Goal: Information Seeking & Learning: Check status

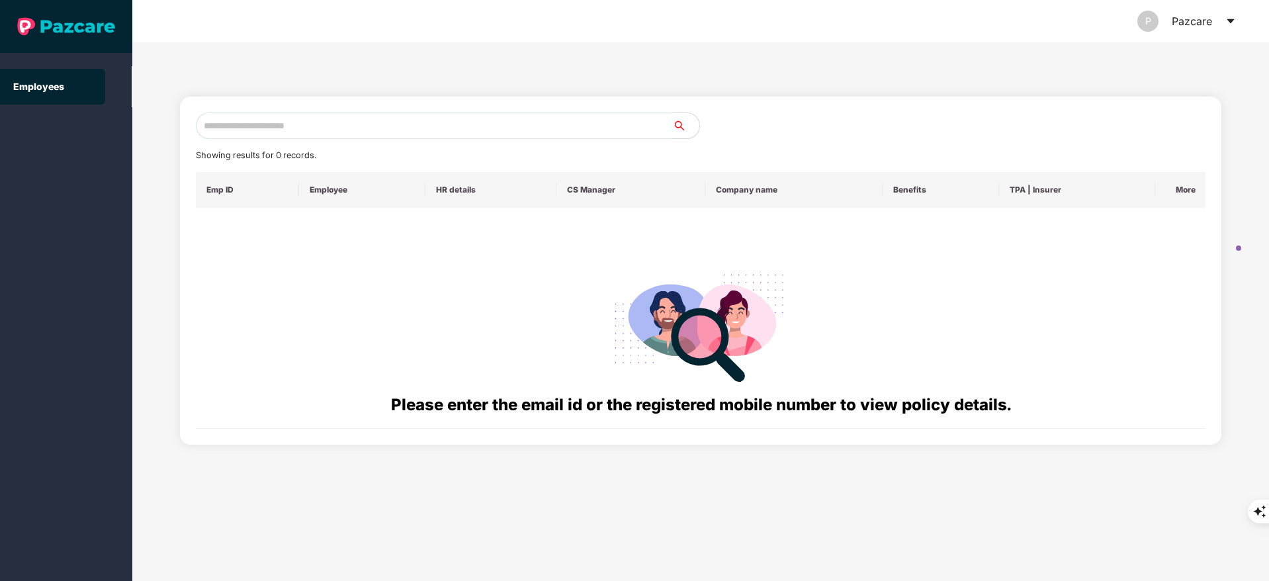
click at [243, 131] on input "text" at bounding box center [434, 125] width 477 height 26
paste input "**********"
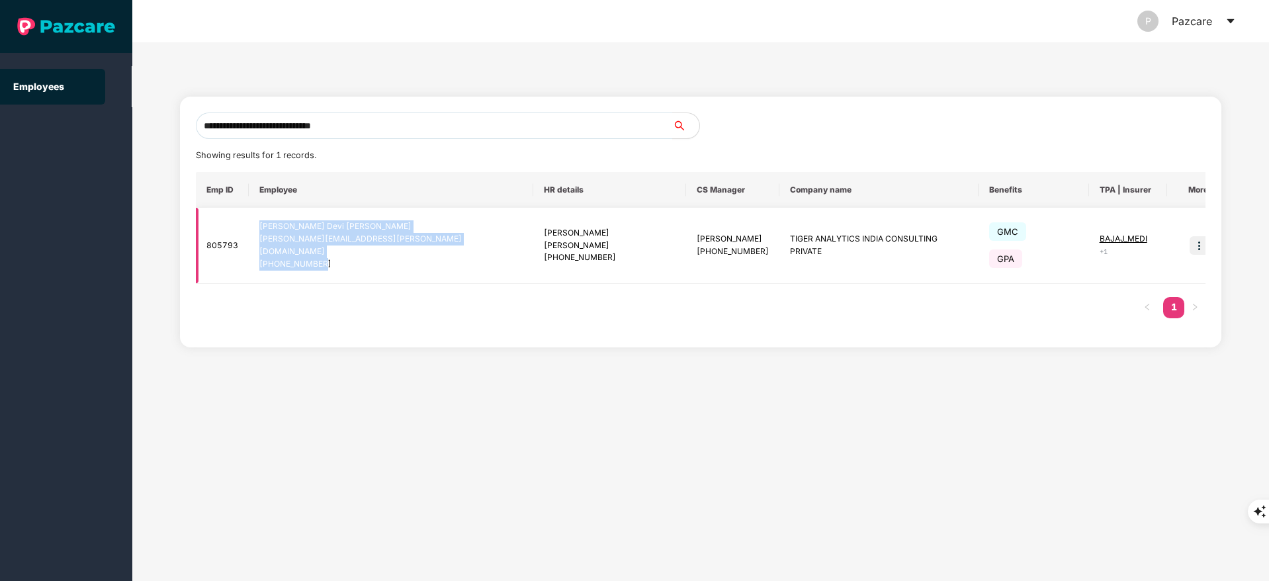
drag, startPoint x: 263, startPoint y: 226, endPoint x: 339, endPoint y: 258, distance: 83.3
click at [339, 258] on td "[PERSON_NAME] Pilla [EMAIL_ADDRESS][PERSON_NAME][DOMAIN_NAME] [PHONE_NUMBER]" at bounding box center [391, 246] width 284 height 76
copy div "[PERSON_NAME] Pilla [EMAIL_ADDRESS][PERSON_NAME][DOMAIN_NAME] [PHONE_NUMBER]"
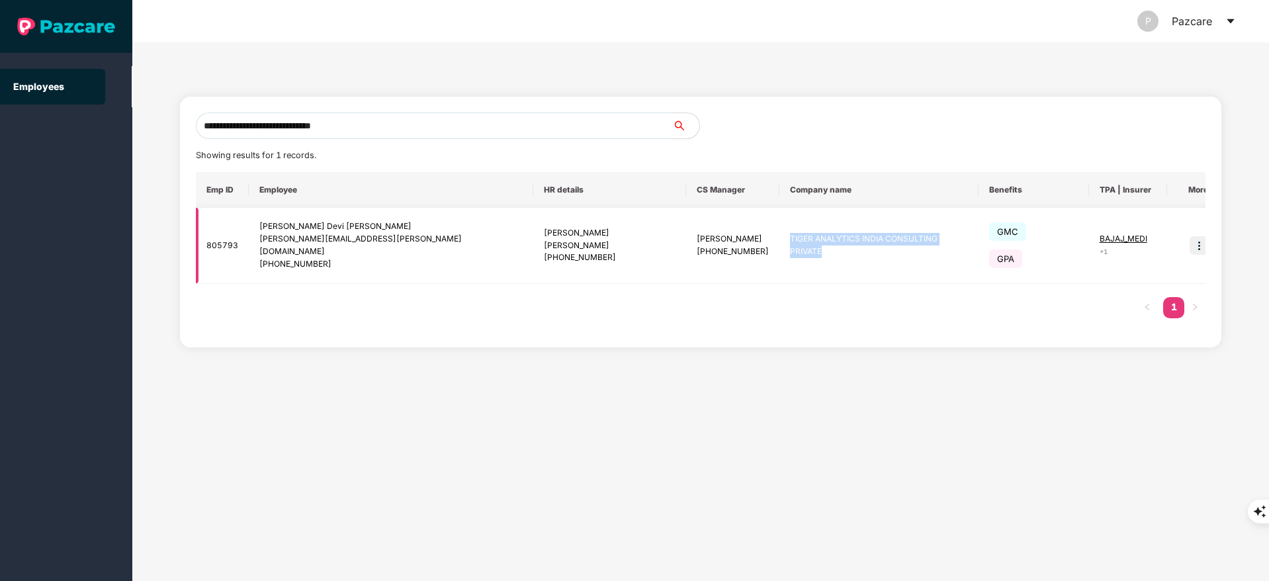
drag, startPoint x: 699, startPoint y: 233, endPoint x: 890, endPoint y: 253, distance: 192.2
click at [890, 253] on td "TIGER ANALYTICS INDIA CONSULTING PRIVATE" at bounding box center [879, 246] width 200 height 76
copy td "TIGER ANALYTICS INDIA CONSULTING PRIVATE"
drag, startPoint x: 598, startPoint y: 242, endPoint x: 650, endPoint y: 247, distance: 51.9
click at [697, 247] on div "[PHONE_NUMBER]" at bounding box center [733, 251] width 72 height 13
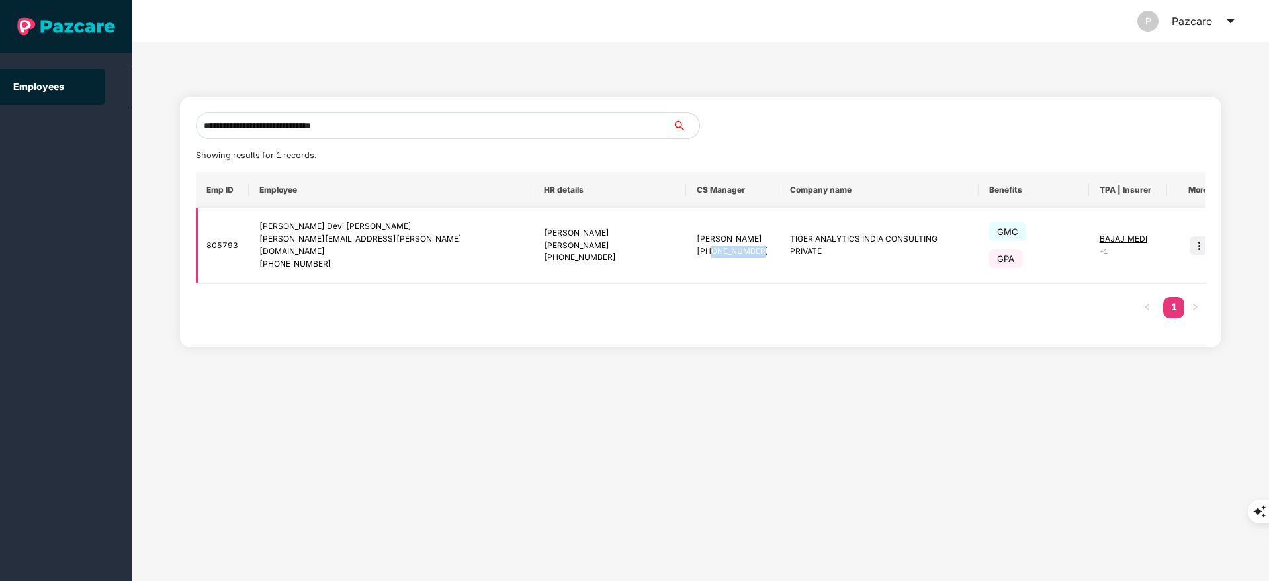
copy div "7708080760"
click at [361, 126] on input "**********" at bounding box center [434, 125] width 477 height 26
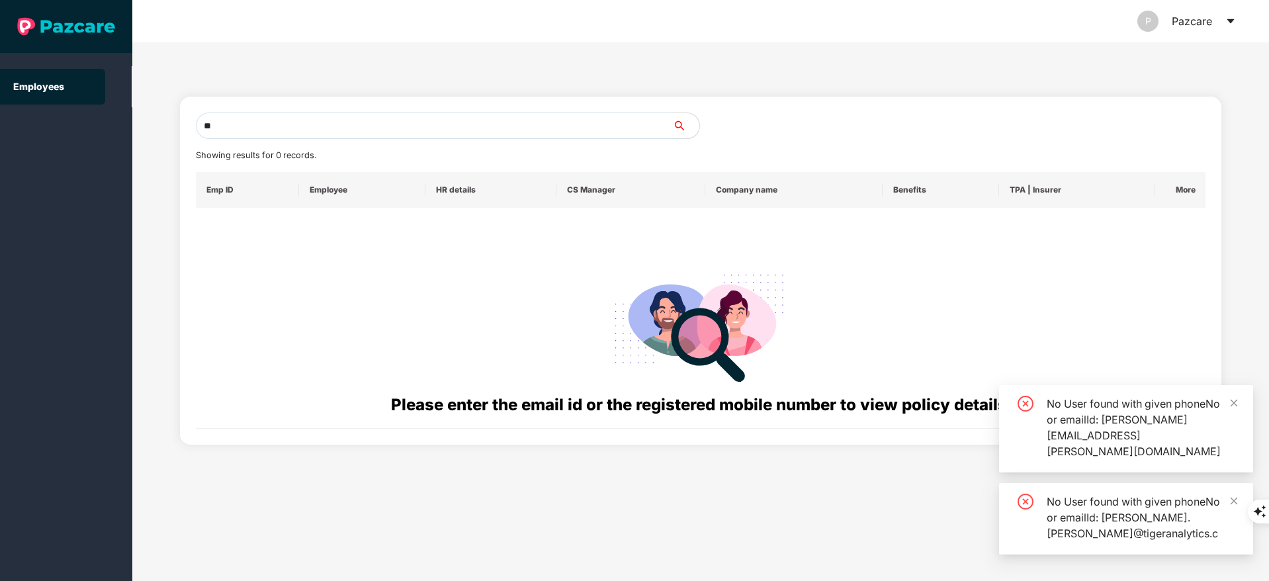
type input "*"
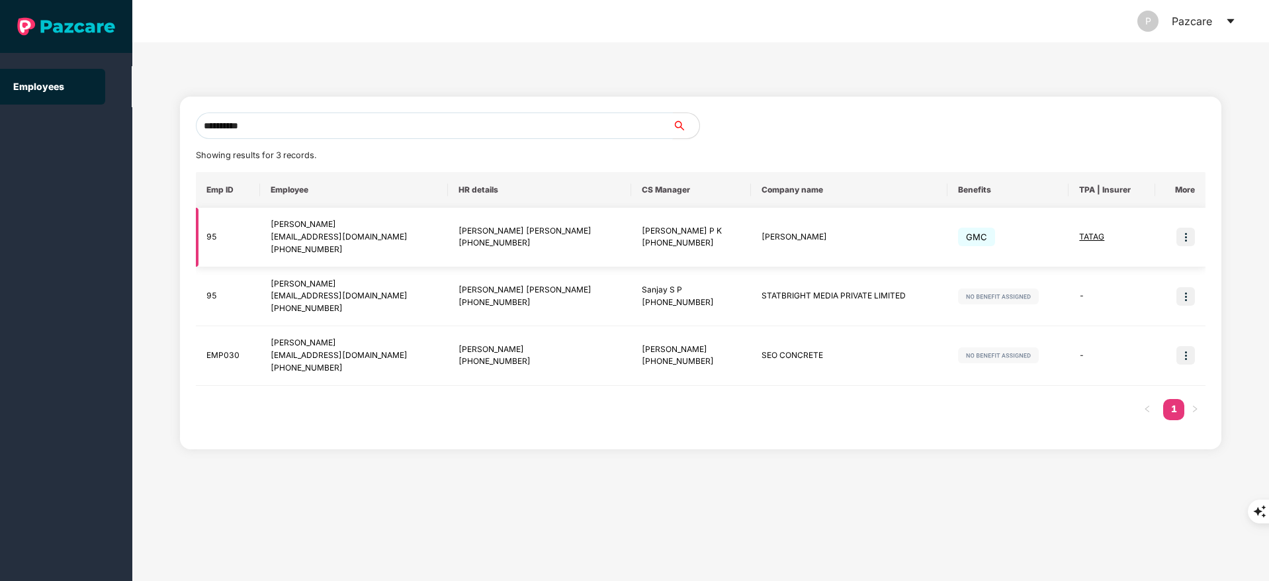
type input "**********"
click at [1192, 234] on img at bounding box center [1185, 237] width 19 height 19
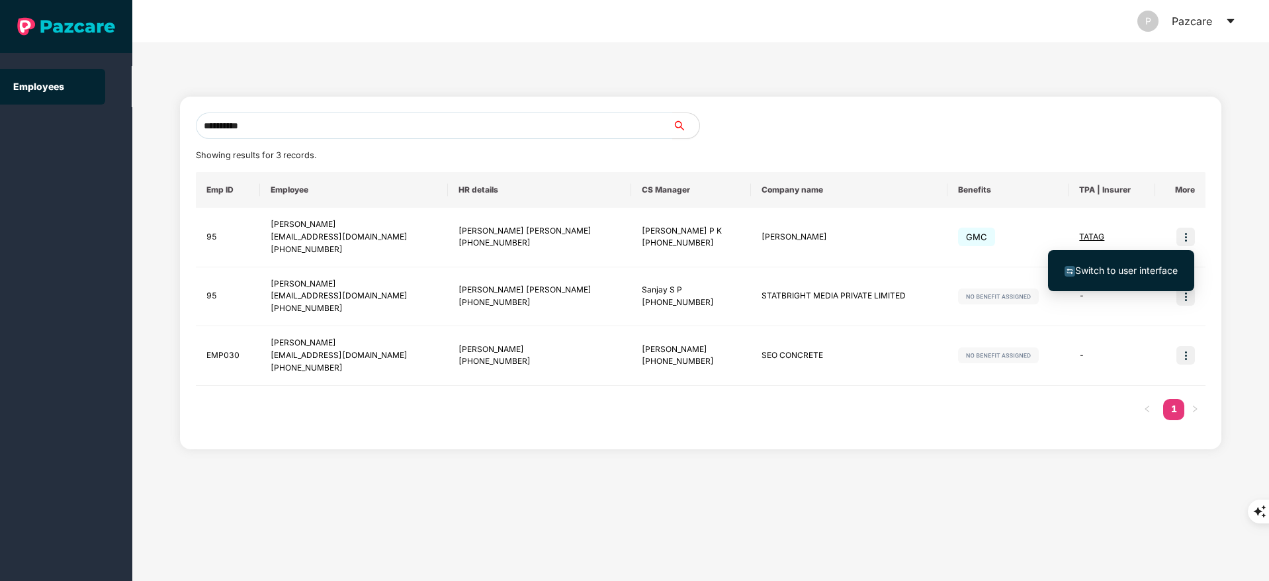
click at [1125, 269] on span "Switch to user interface" at bounding box center [1126, 270] width 103 height 11
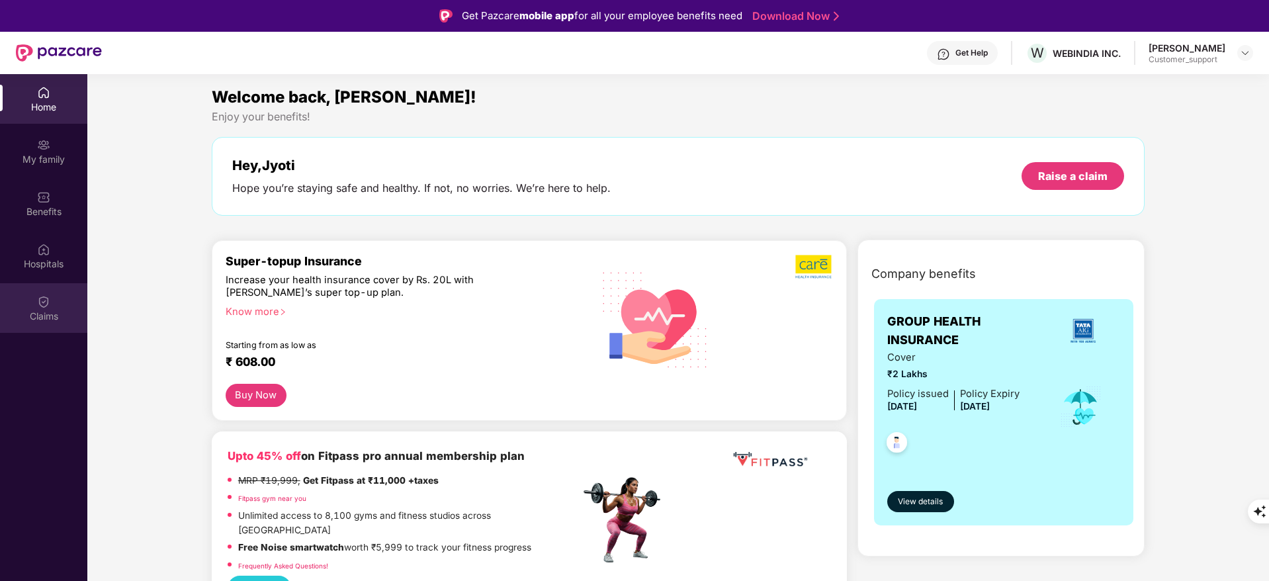
click at [32, 314] on div "Claims" at bounding box center [43, 316] width 87 height 13
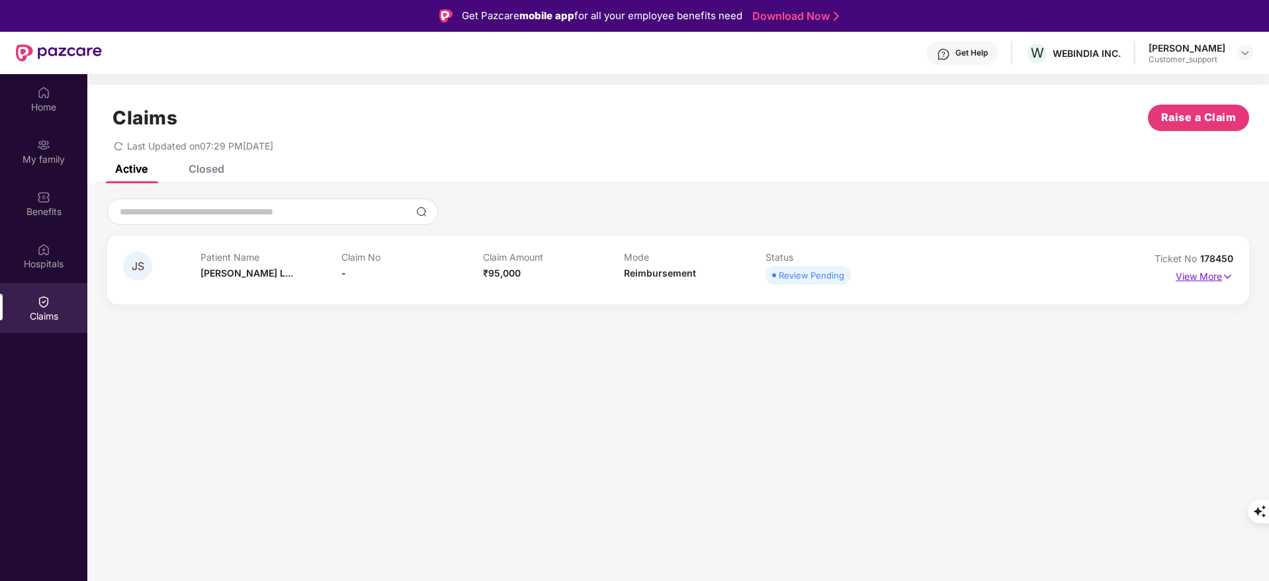
click at [1184, 273] on p "View More" at bounding box center [1205, 275] width 58 height 18
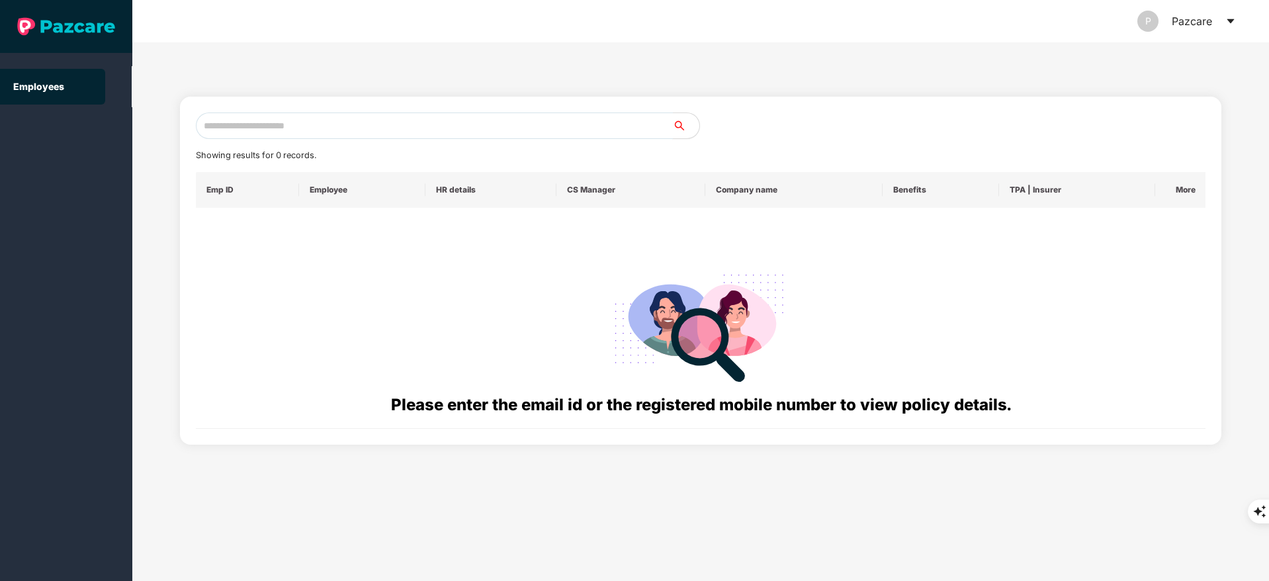
click at [274, 129] on input "text" at bounding box center [434, 125] width 477 height 26
paste input "**********"
click at [206, 126] on input "**********" at bounding box center [434, 125] width 477 height 26
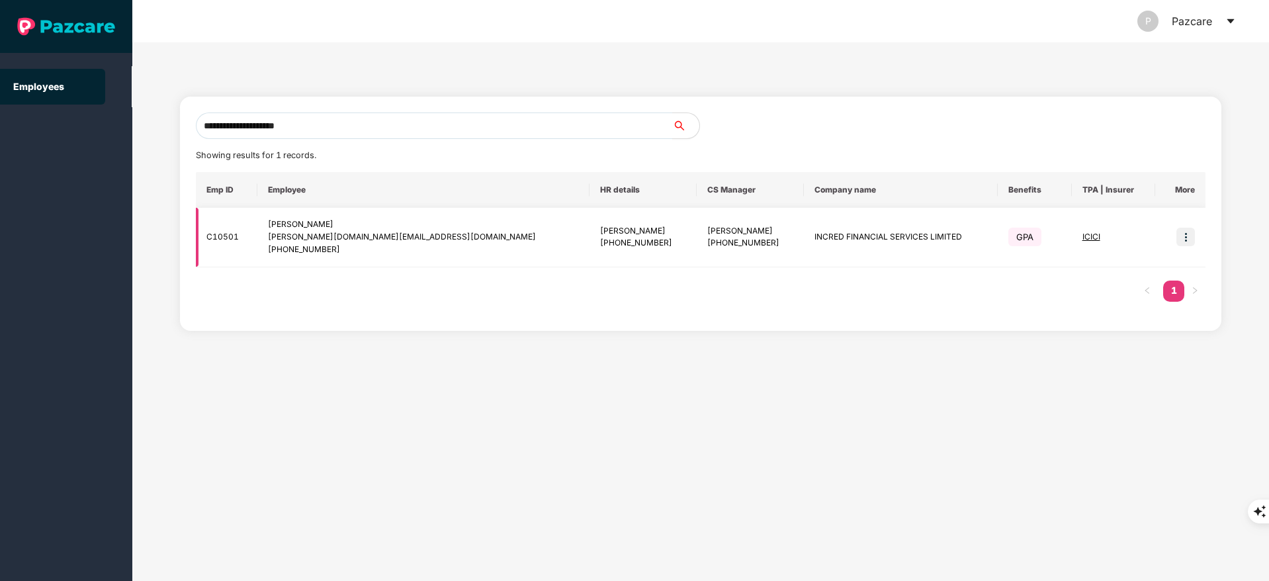
drag, startPoint x: 562, startPoint y: 231, endPoint x: 664, endPoint y: 231, distance: 101.2
click at [697, 231] on td "[PERSON_NAME] [PHONE_NUMBER]" at bounding box center [750, 238] width 107 height 60
copy div "[PERSON_NAME]"
drag, startPoint x: 617, startPoint y: 252, endPoint x: 582, endPoint y: 241, distance: 36.0
click at [697, 241] on td "[PERSON_NAME] [PHONE_NUMBER]" at bounding box center [750, 238] width 107 height 60
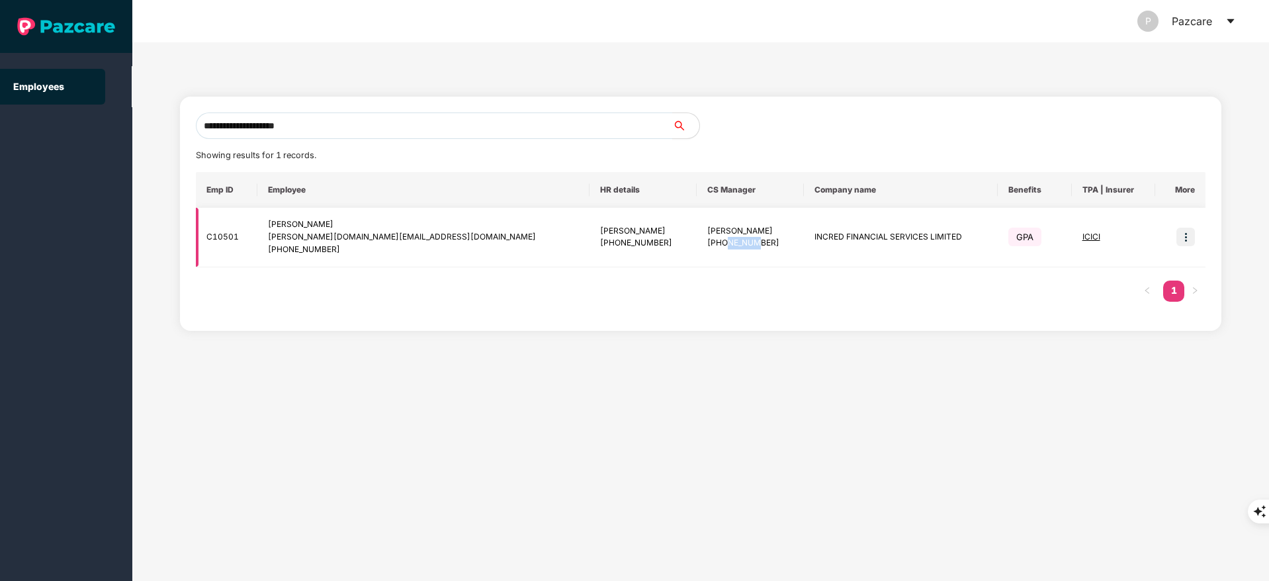
click at [707, 241] on div "[PHONE_NUMBER]" at bounding box center [750, 243] width 86 height 13
drag, startPoint x: 580, startPoint y: 239, endPoint x: 630, endPoint y: 248, distance: 50.5
click at [707, 248] on div "[PHONE_NUMBER]" at bounding box center [750, 243] width 86 height 13
copy div "7021901146"
click at [337, 134] on input "**********" at bounding box center [434, 125] width 477 height 26
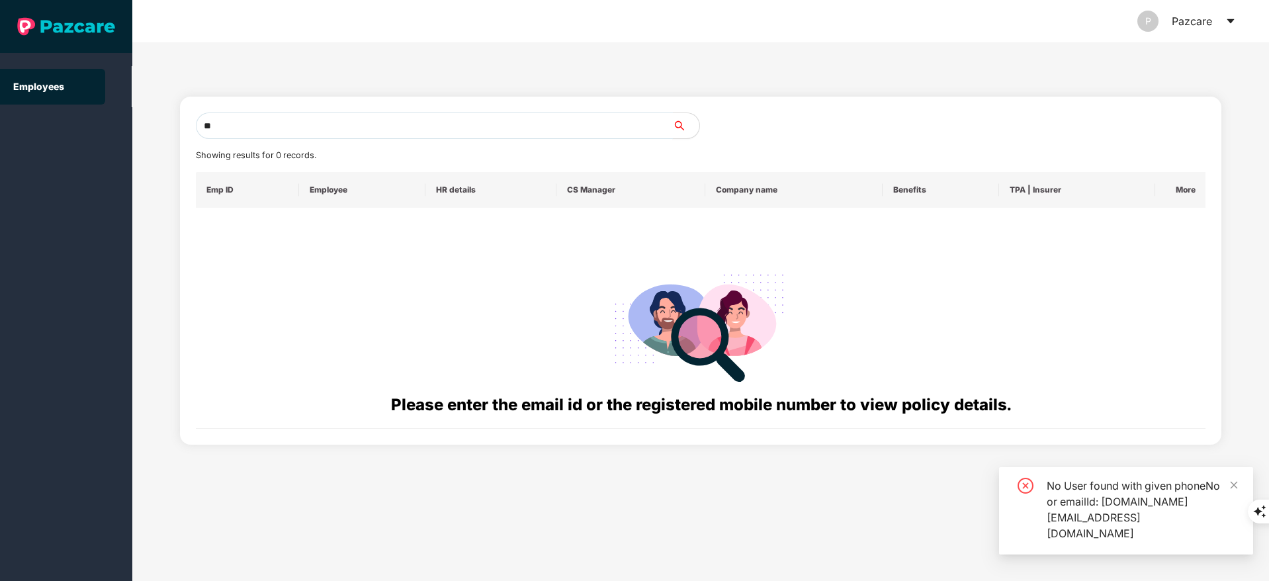
type input "*"
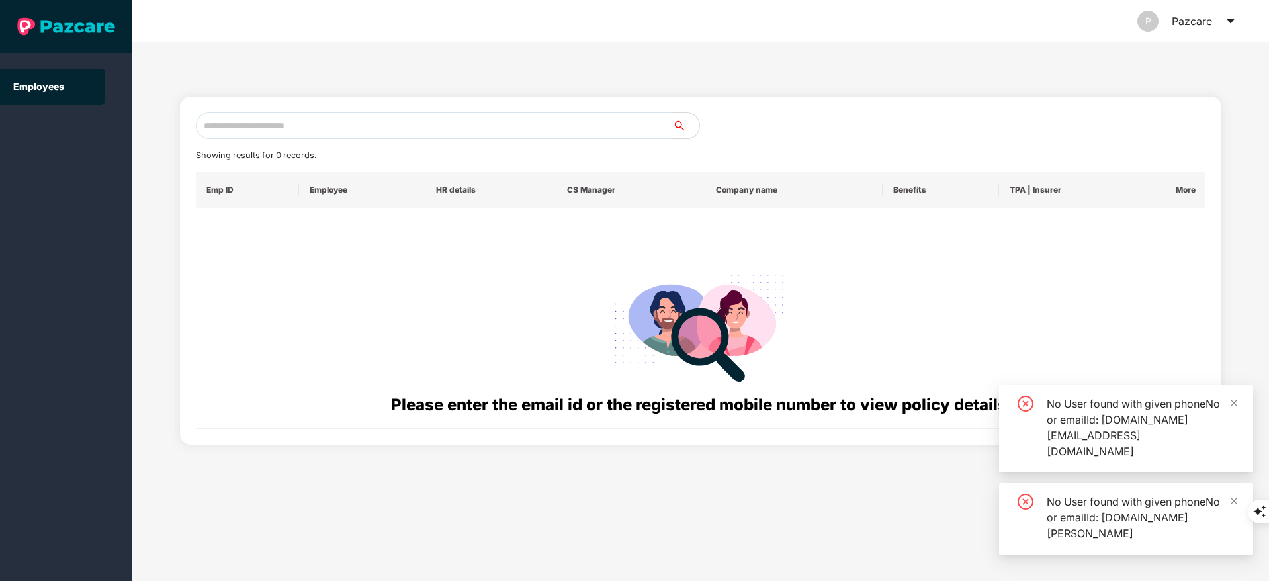
paste input "**********"
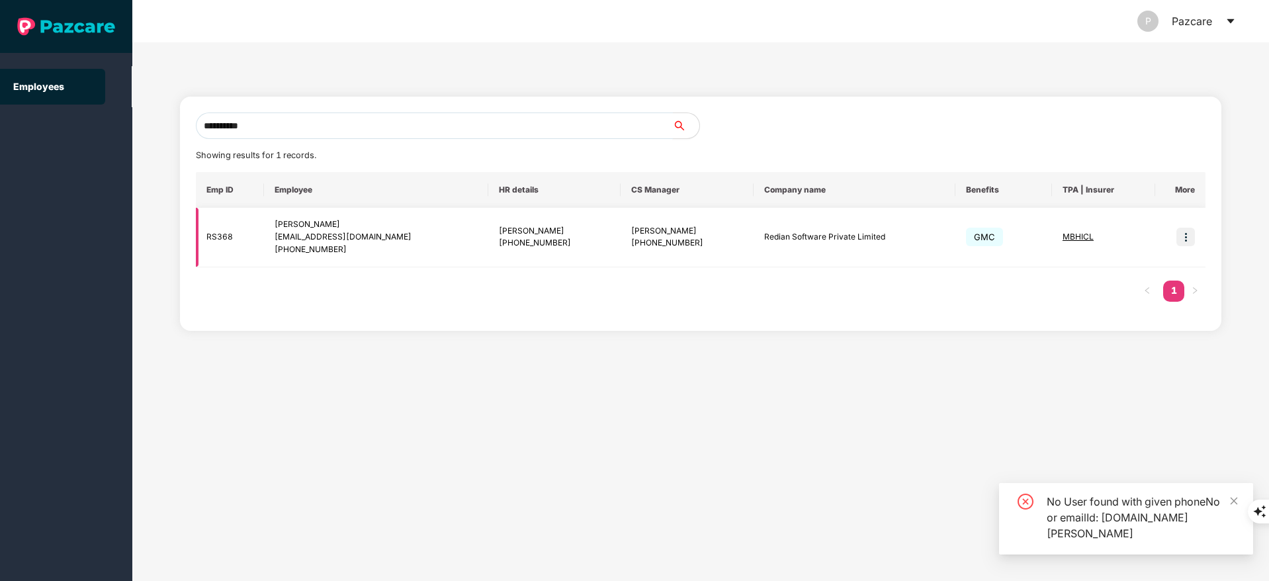
type input "**********"
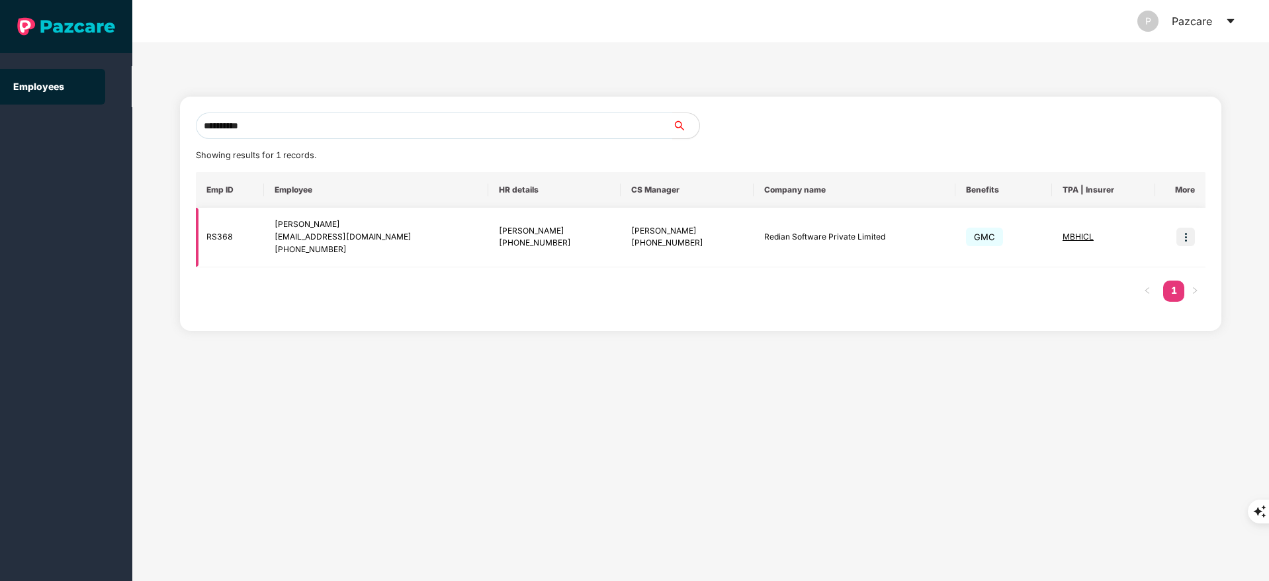
click at [1188, 231] on img at bounding box center [1185, 237] width 19 height 19
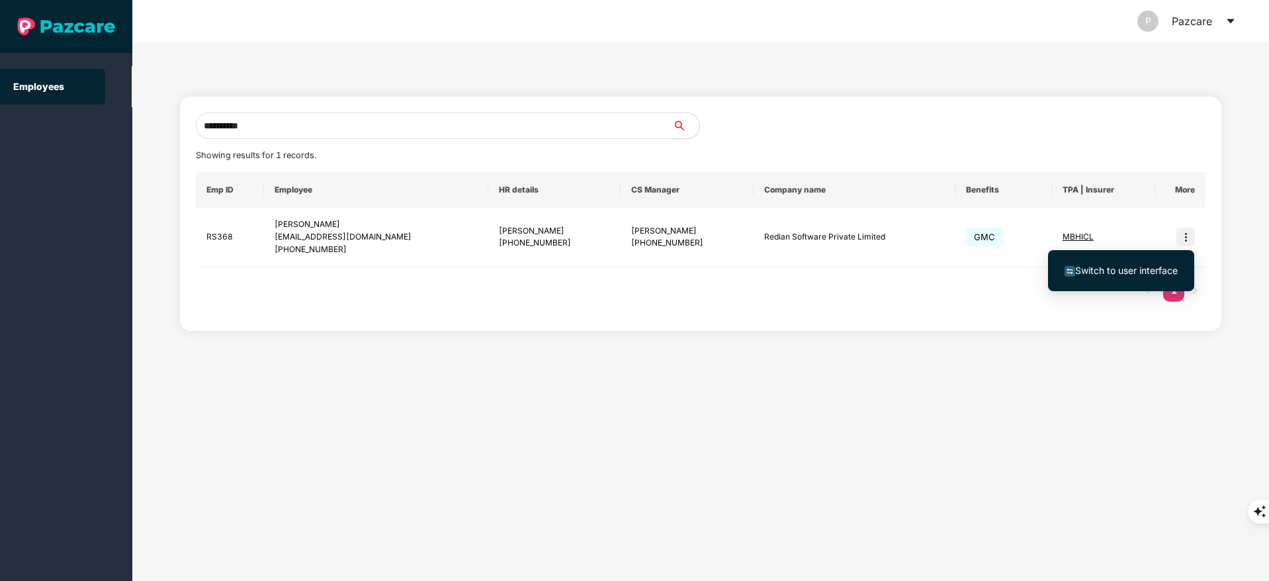
click at [1135, 271] on span "Switch to user interface" at bounding box center [1126, 270] width 103 height 11
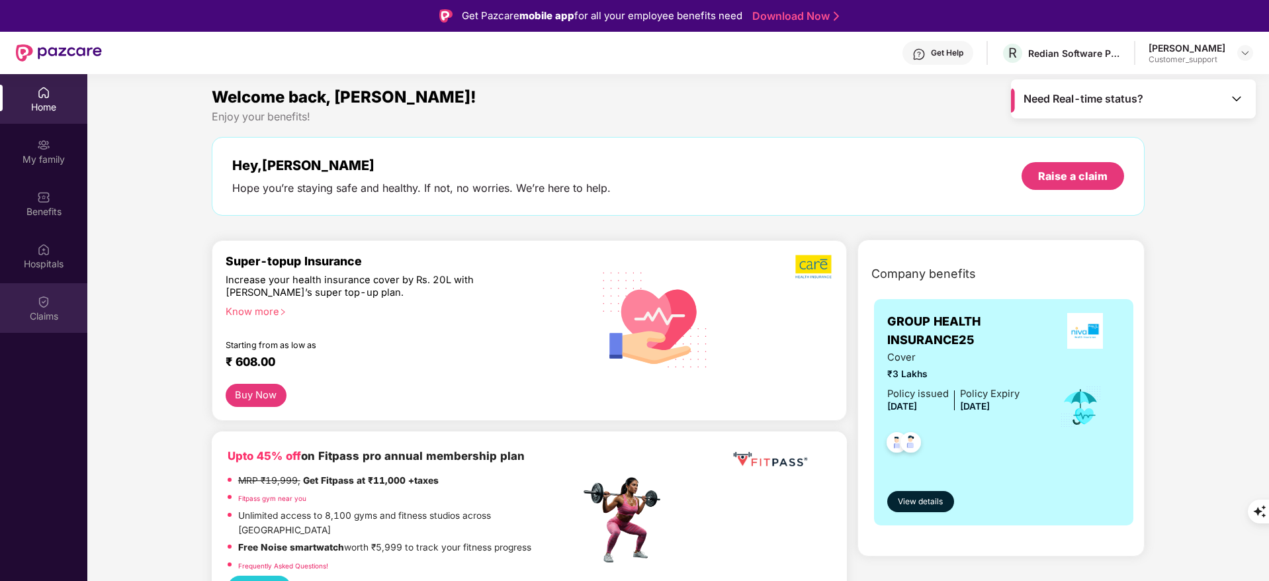
click at [38, 320] on div "Claims" at bounding box center [43, 316] width 87 height 13
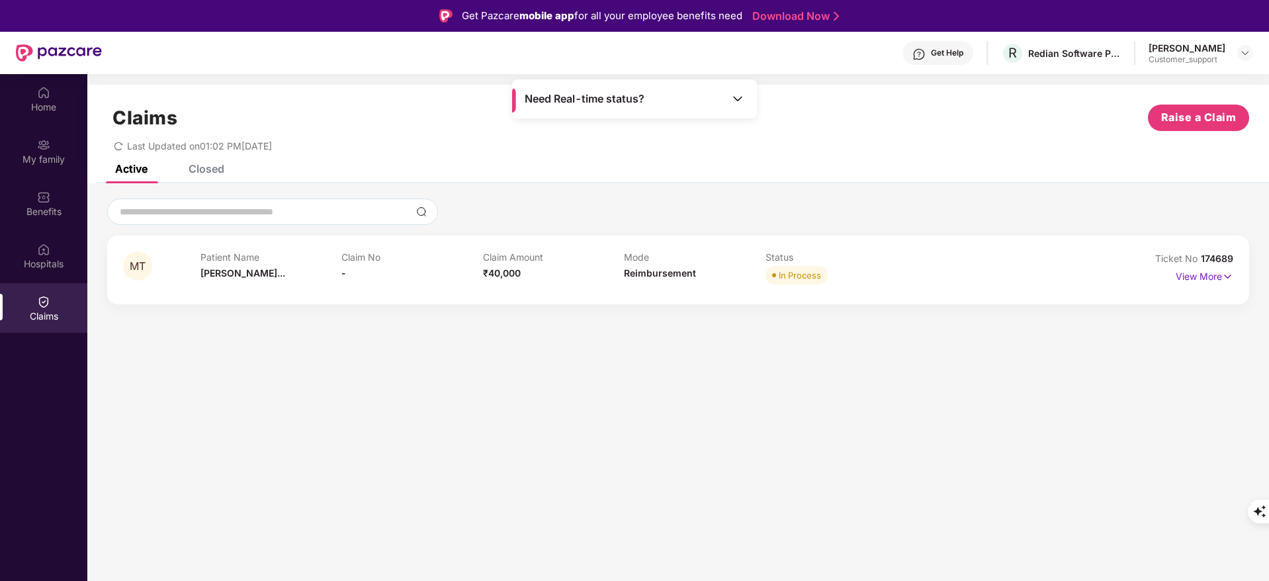
scroll to position [32, 0]
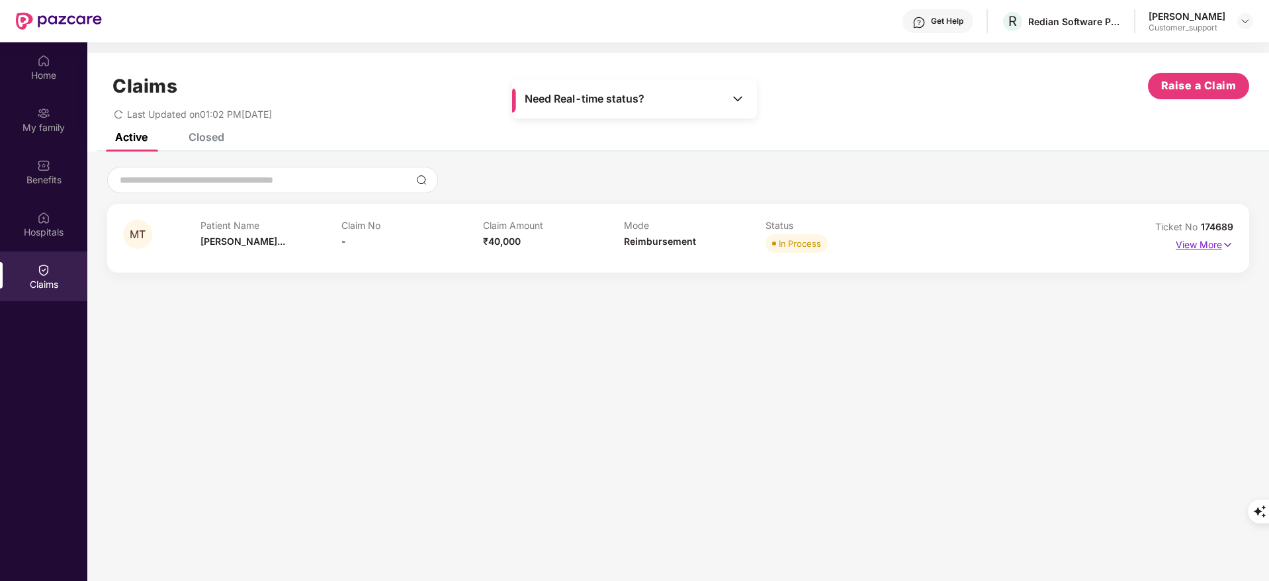
click at [1190, 243] on p "View More" at bounding box center [1205, 243] width 58 height 18
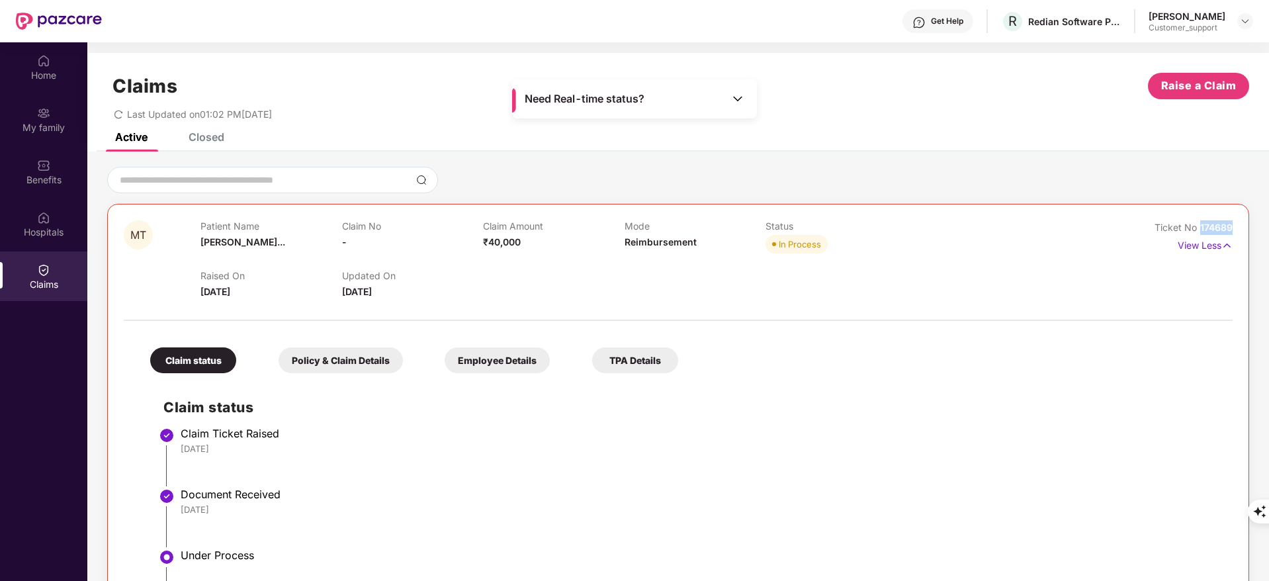
drag, startPoint x: 1200, startPoint y: 224, endPoint x: 1232, endPoint y: 227, distance: 31.9
click at [1232, 227] on div "MT Patient Name [PERSON_NAME]... Claim No - Claim Amount ₹40,000 Mode Reimburse…" at bounding box center [678, 457] width 1142 height 507
copy span "174689"
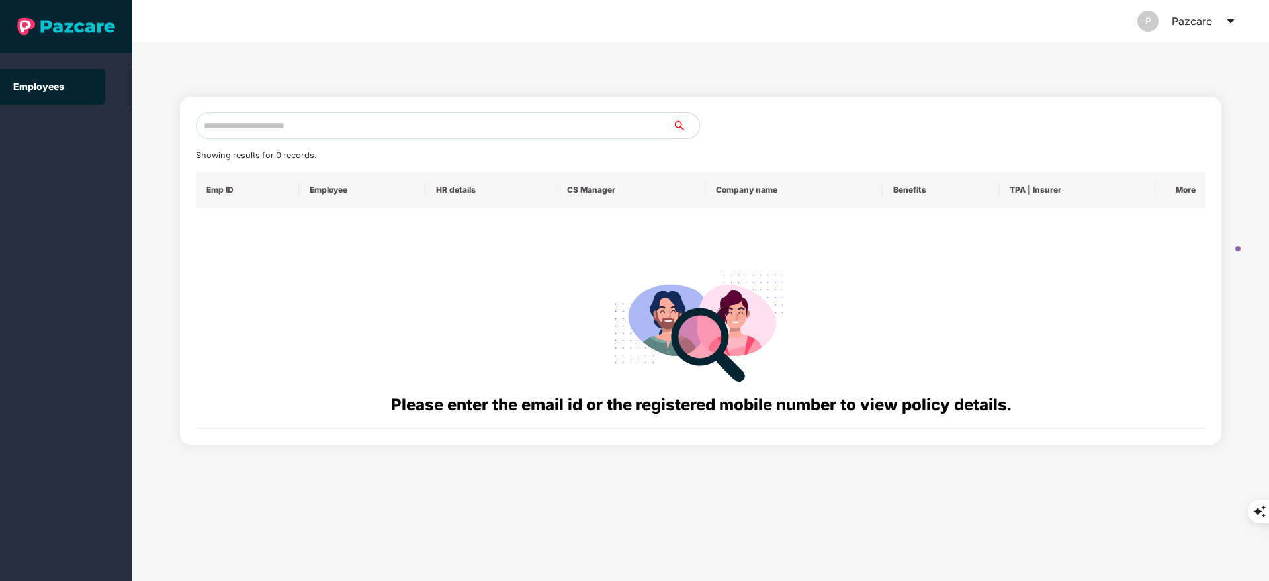
click at [273, 125] on input "text" at bounding box center [434, 125] width 477 height 26
paste input "**********"
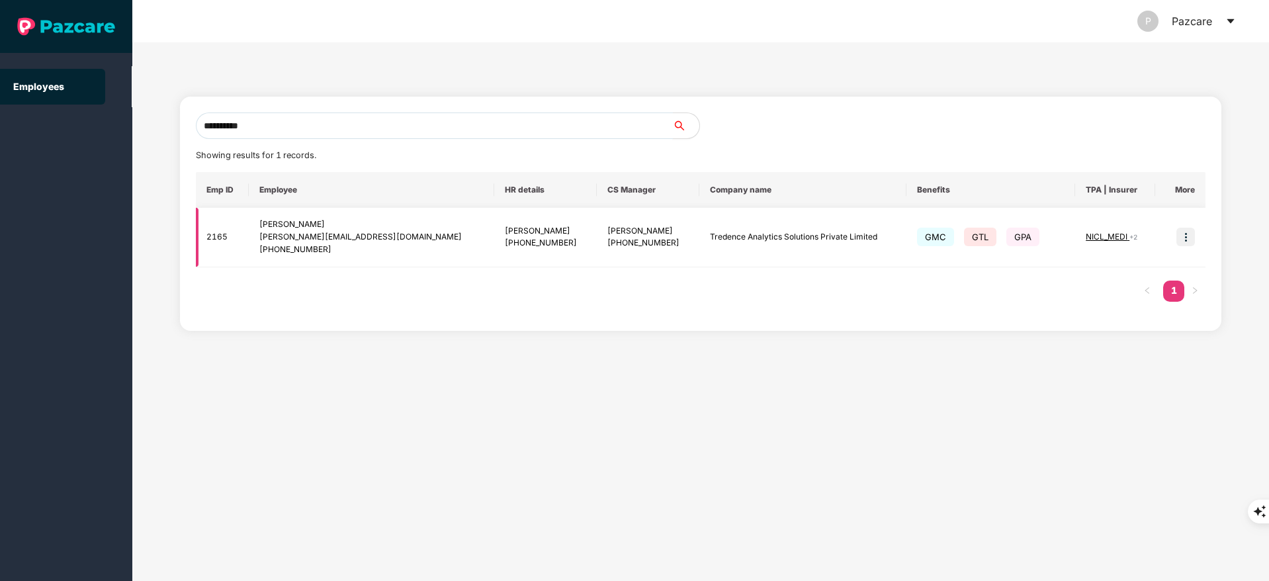
type input "**********"
click at [1188, 231] on img at bounding box center [1185, 237] width 19 height 19
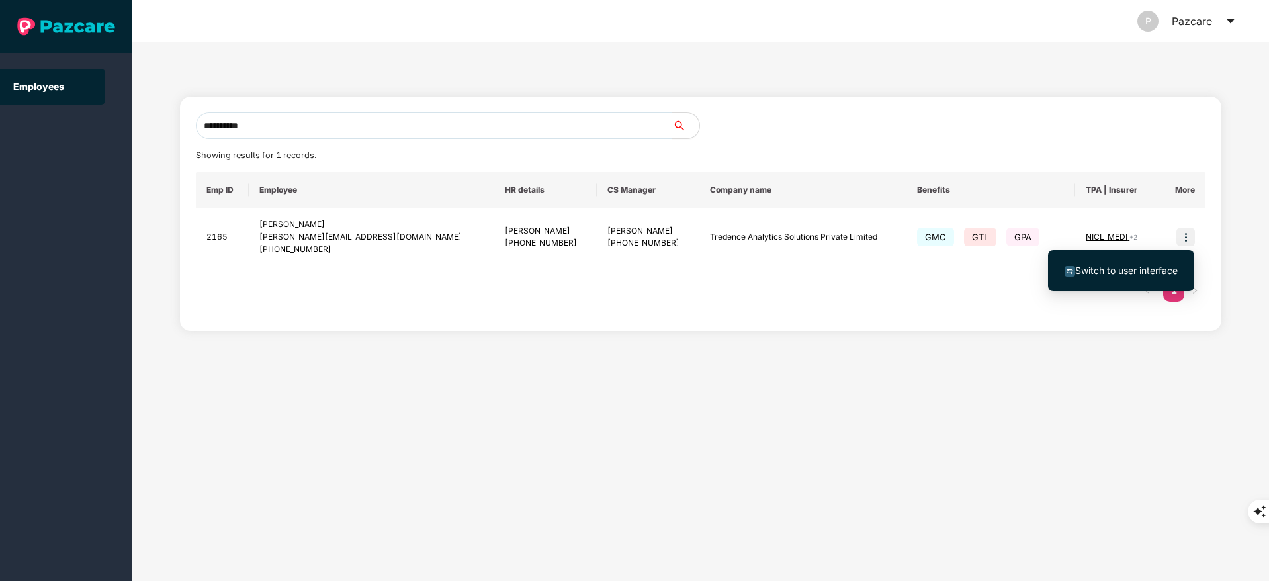
click at [1154, 263] on span "Switch to user interface" at bounding box center [1120, 270] width 113 height 15
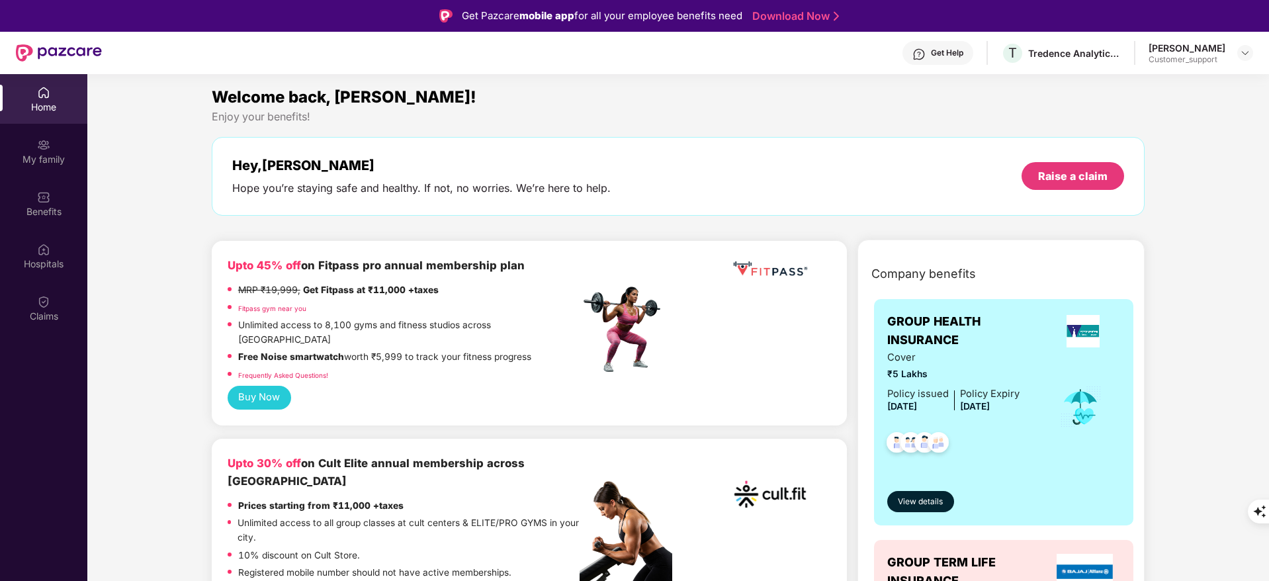
click at [40, 310] on div "Claims" at bounding box center [43, 316] width 87 height 13
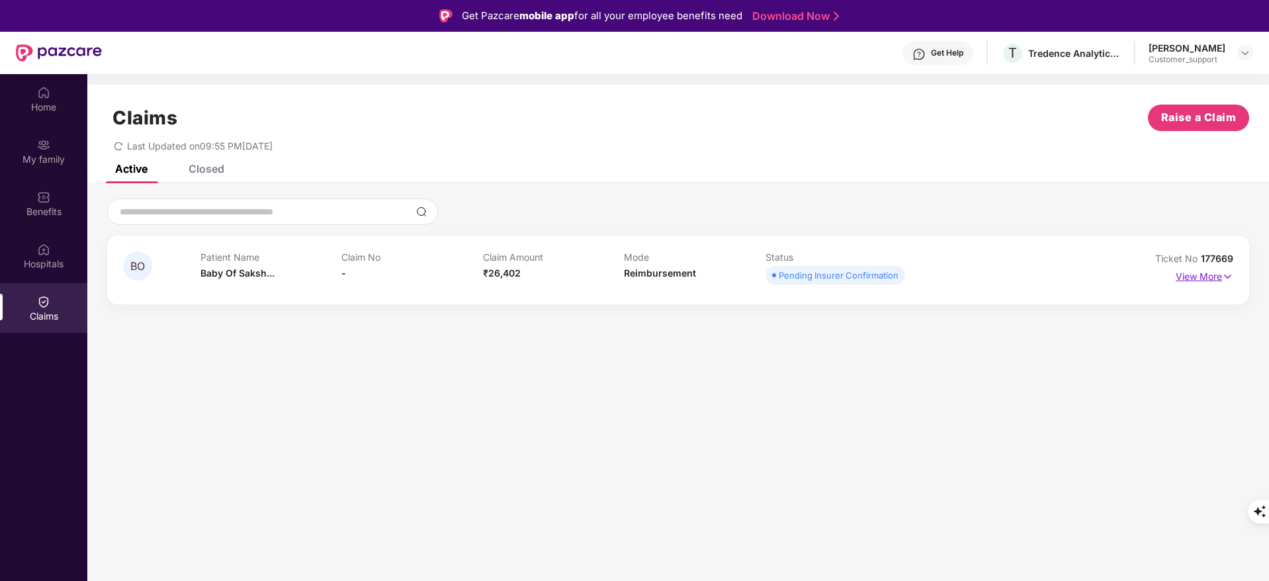
click at [1193, 271] on p "View More" at bounding box center [1205, 275] width 58 height 18
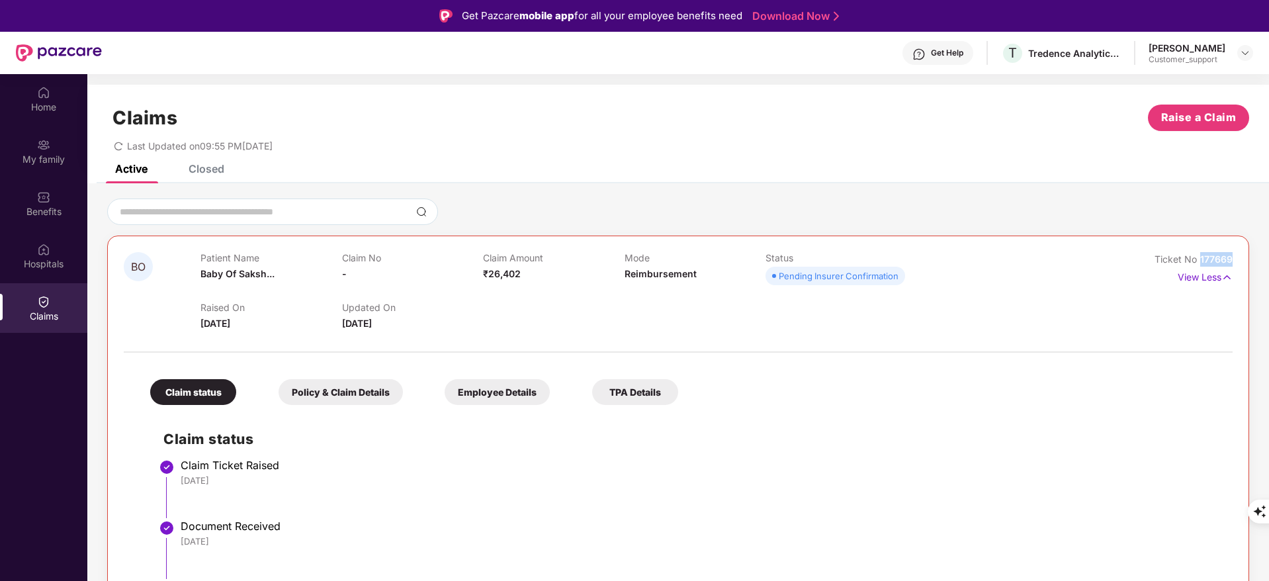
drag, startPoint x: 1197, startPoint y: 251, endPoint x: 1248, endPoint y: 263, distance: 52.3
click at [1248, 263] on div "BO Patient Name Baby Of Saksh... Claim No - Claim Amount ₹26,402 Mode Reimburse…" at bounding box center [678, 446] width 1182 height 496
copy span "177669"
click at [22, 198] on div "Benefits" at bounding box center [43, 204] width 87 height 50
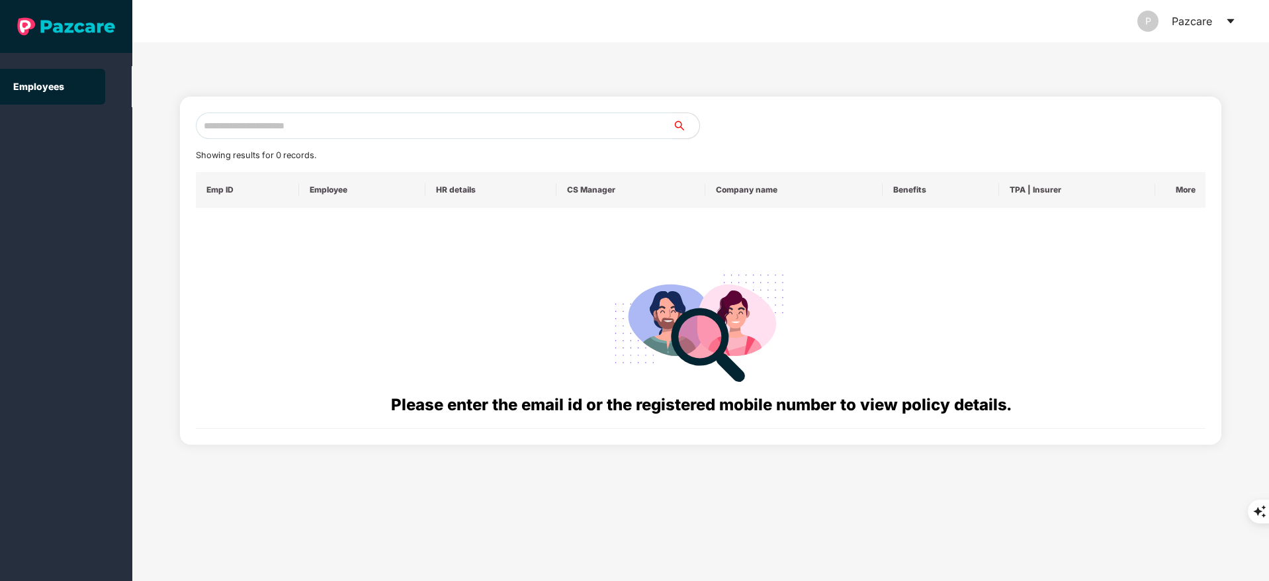
click at [303, 118] on input "text" at bounding box center [434, 125] width 477 height 26
paste input "**********"
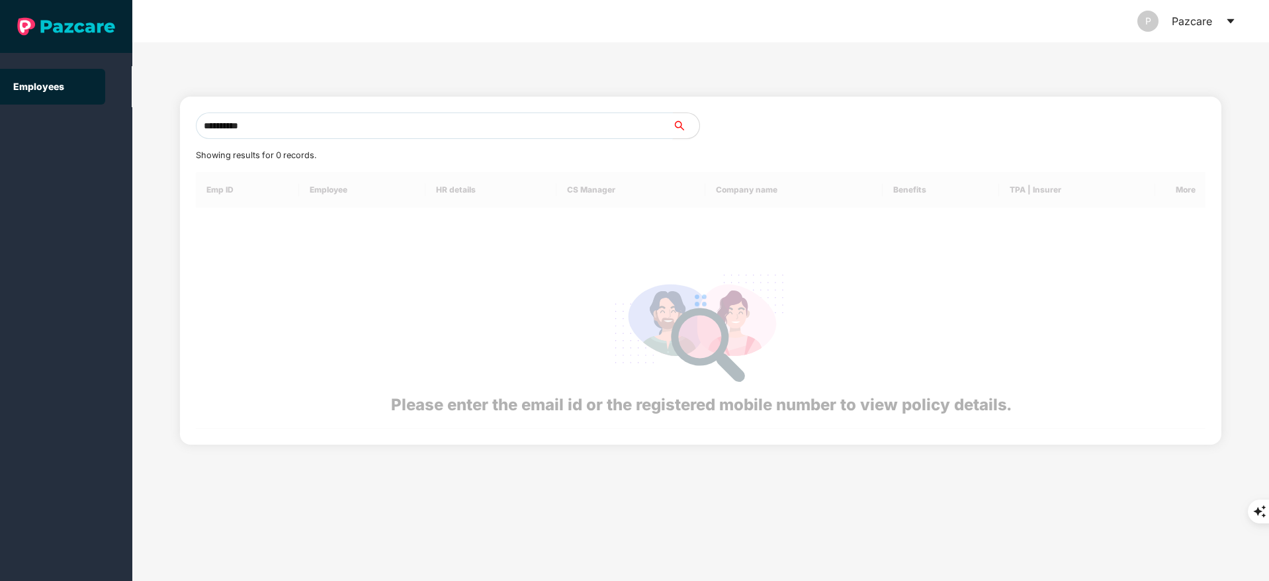
click at [303, 118] on input "**********" at bounding box center [434, 125] width 477 height 26
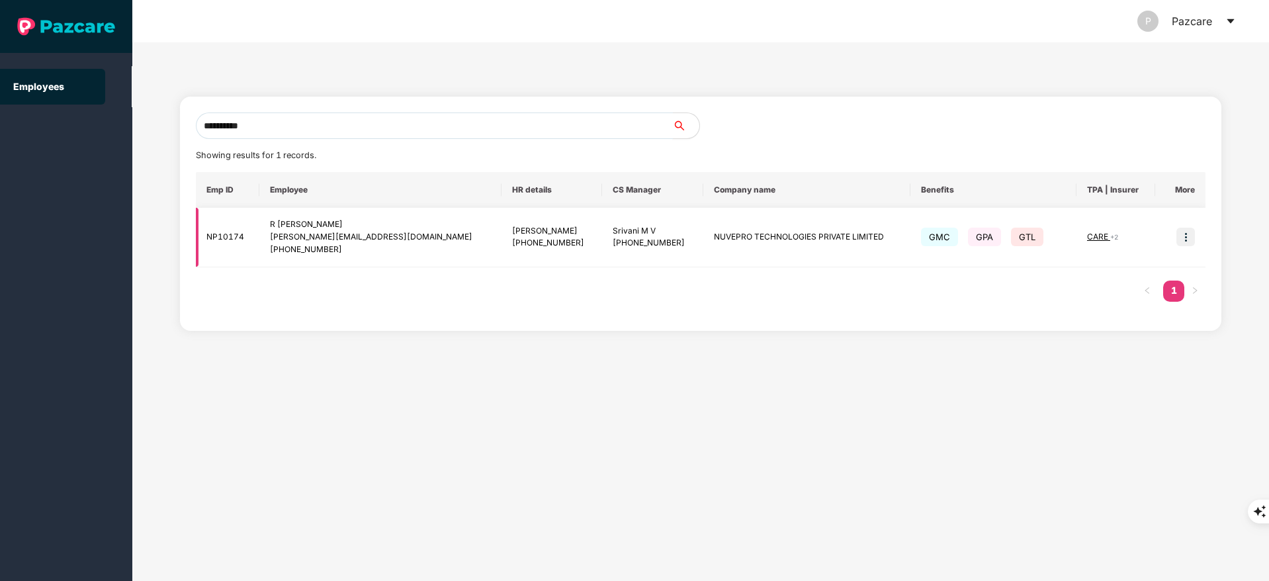
type input "**********"
click at [1184, 231] on img at bounding box center [1185, 237] width 19 height 19
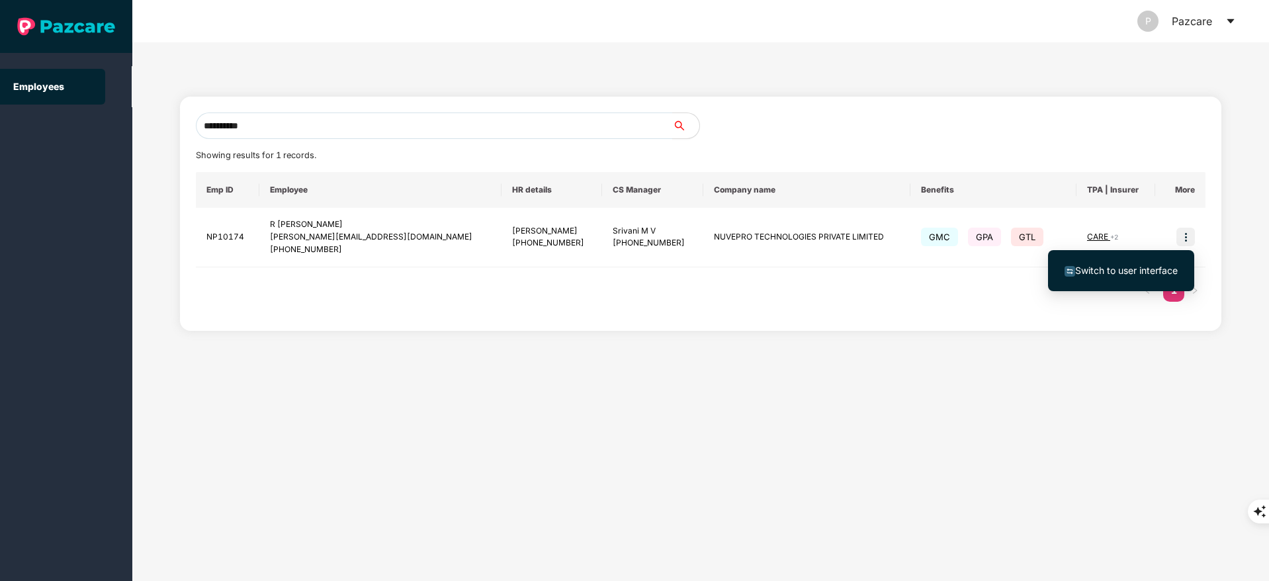
click at [1137, 269] on span "Switch to user interface" at bounding box center [1126, 270] width 103 height 11
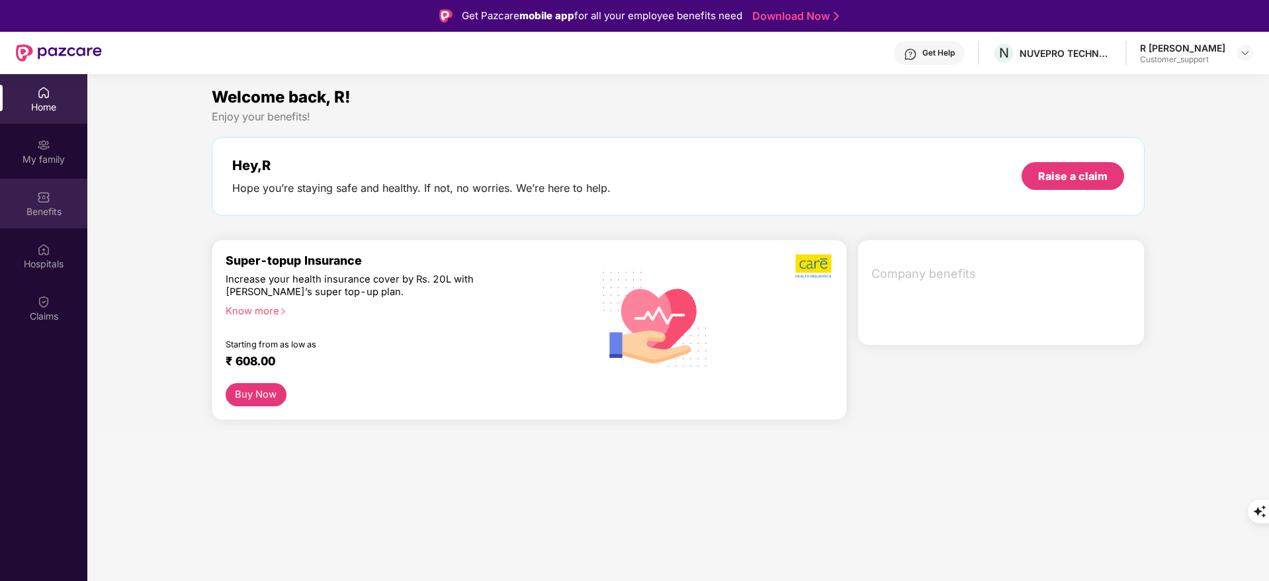
click at [51, 220] on div "Benefits" at bounding box center [43, 204] width 87 height 50
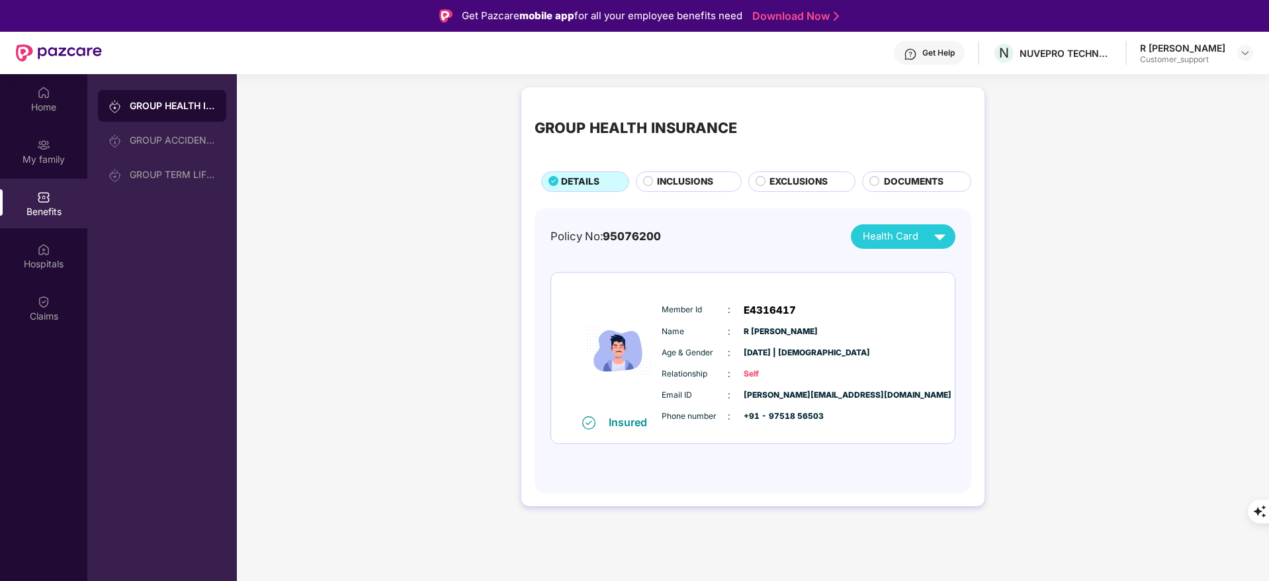
click at [698, 183] on span "INCLUSIONS" at bounding box center [685, 182] width 56 height 15
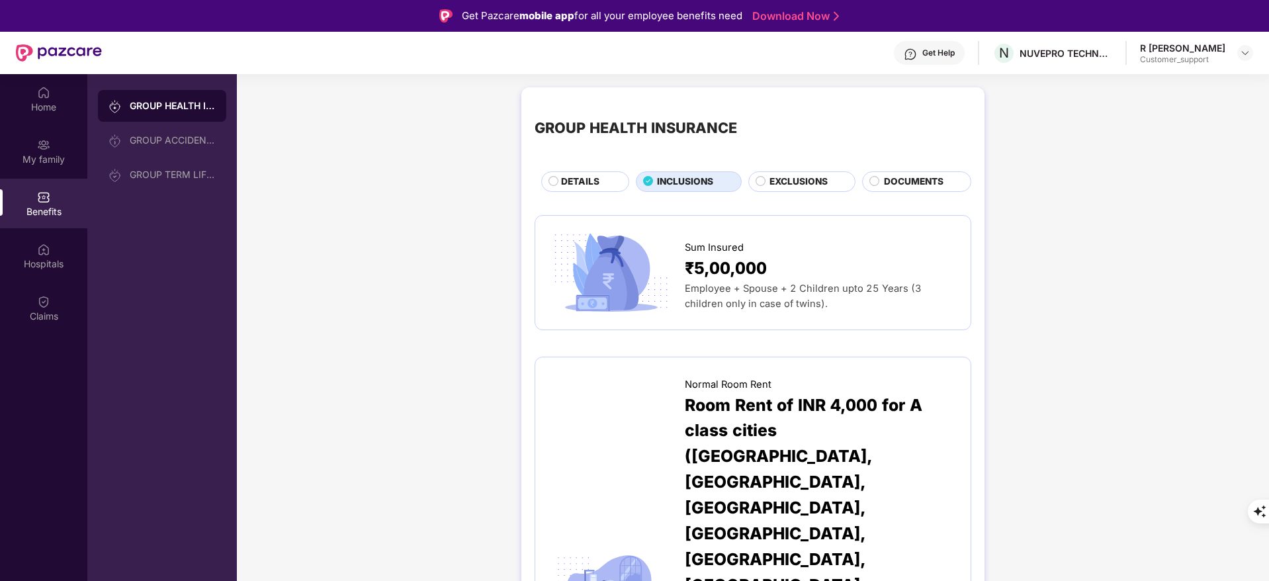
click at [589, 181] on span "DETAILS" at bounding box center [580, 182] width 38 height 15
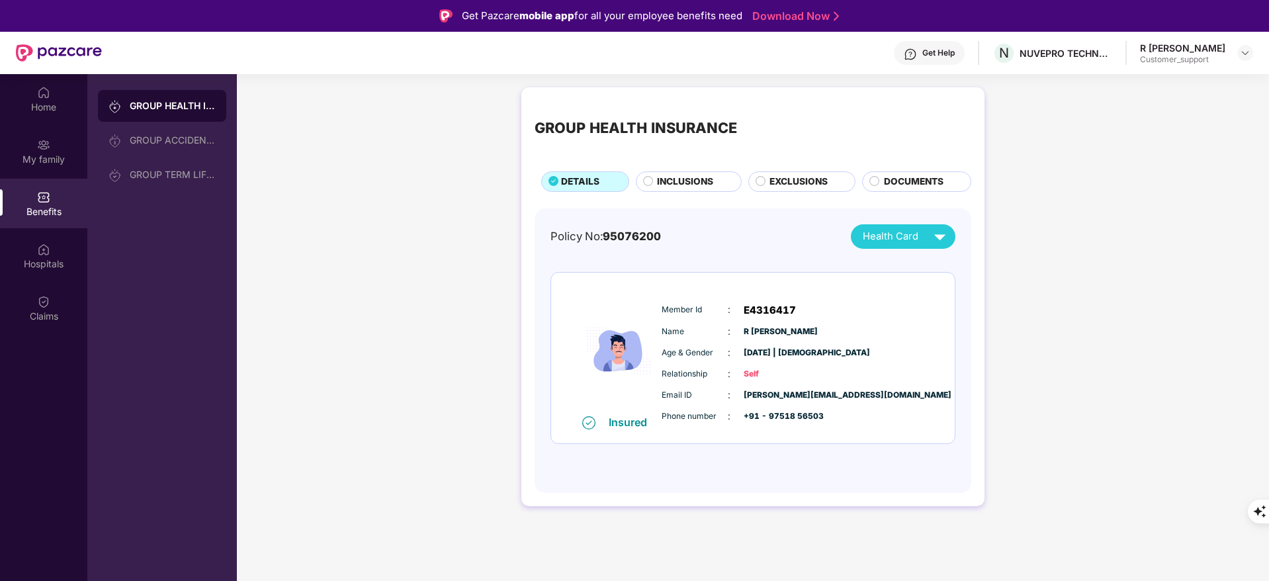
click at [914, 243] on span "Health Card" at bounding box center [891, 236] width 56 height 15
click at [931, 251] on div "R [PERSON_NAME]" at bounding box center [906, 267] width 110 height 32
click at [945, 265] on img at bounding box center [949, 267] width 10 height 10
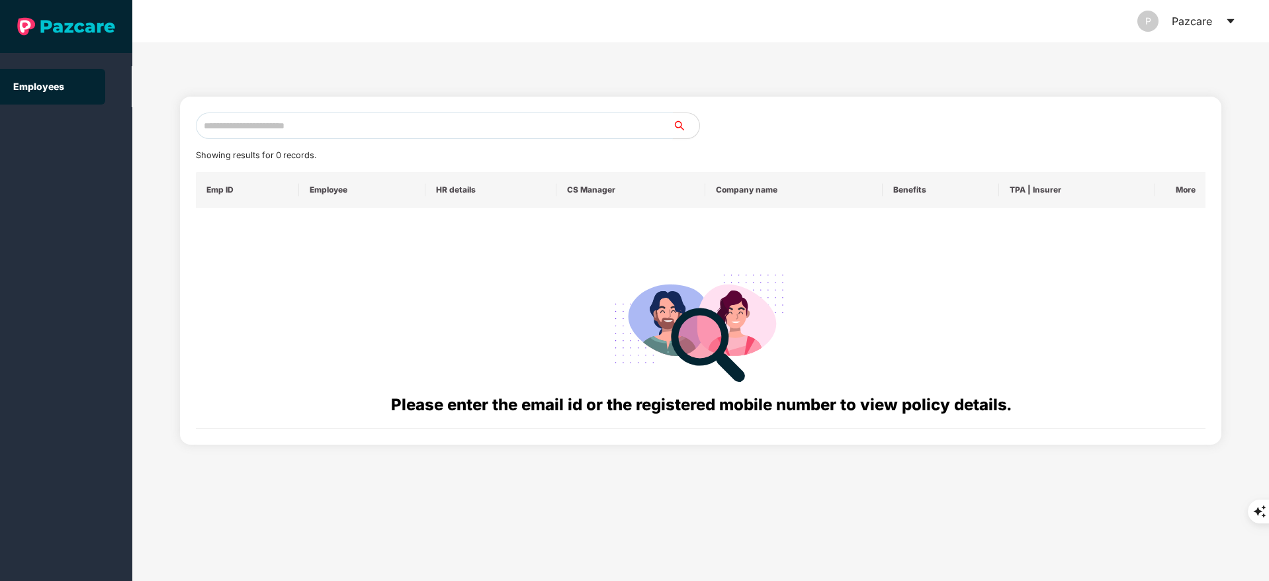
click at [260, 124] on input "text" at bounding box center [434, 125] width 477 height 26
paste input "**********"
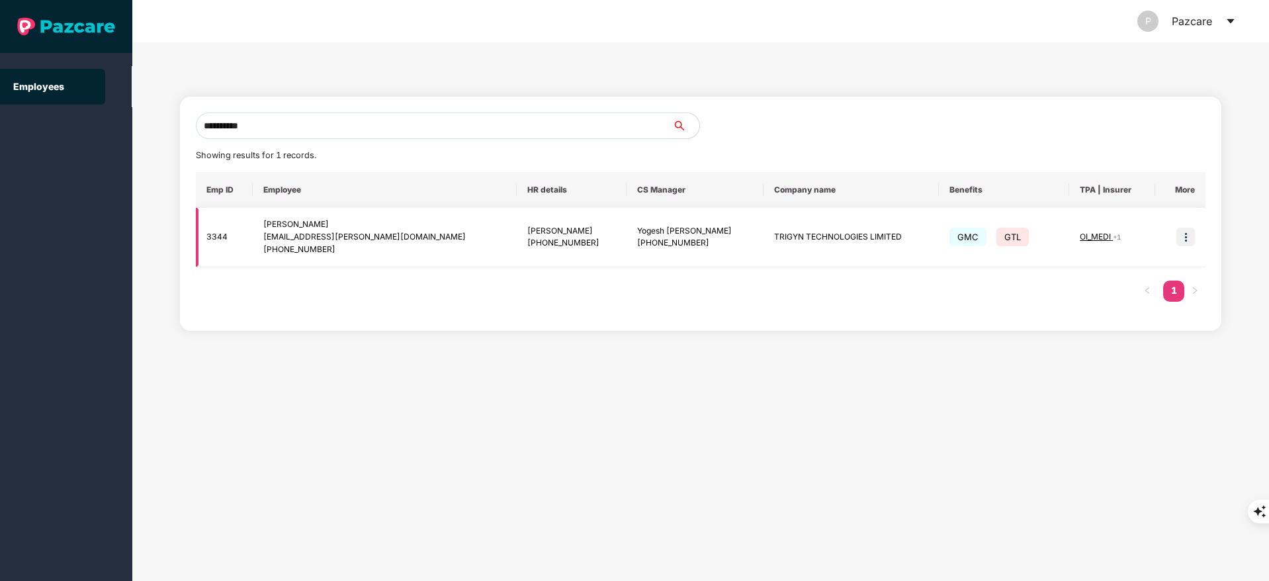
type input "**********"
click at [1185, 237] on img at bounding box center [1185, 237] width 19 height 19
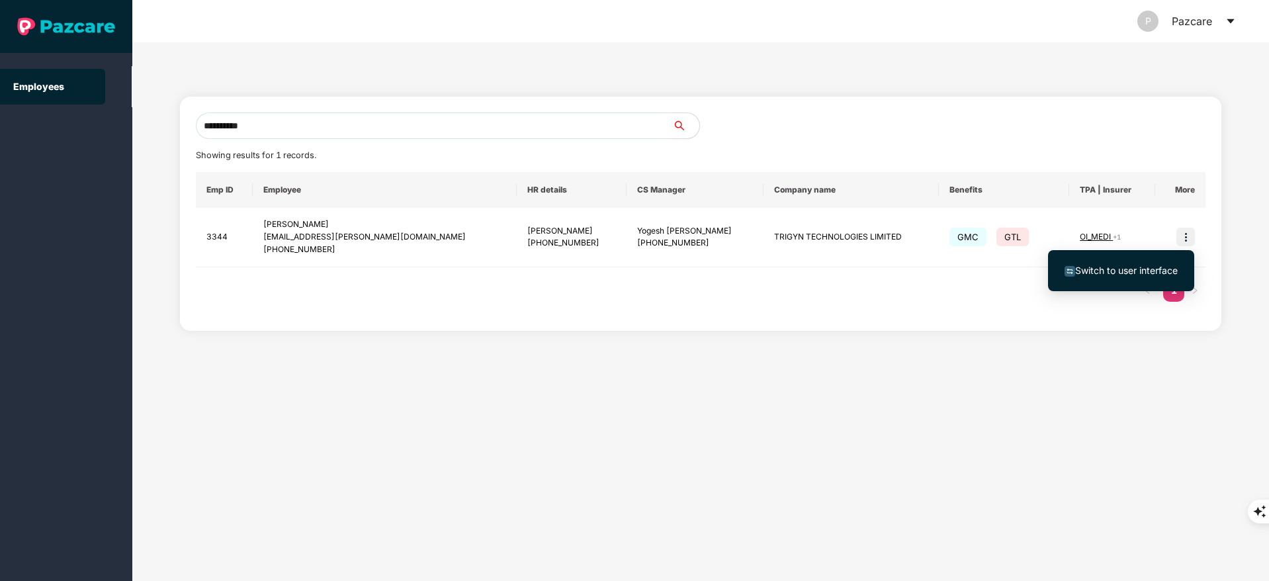
click at [1119, 275] on span "Switch to user interface" at bounding box center [1126, 270] width 103 height 11
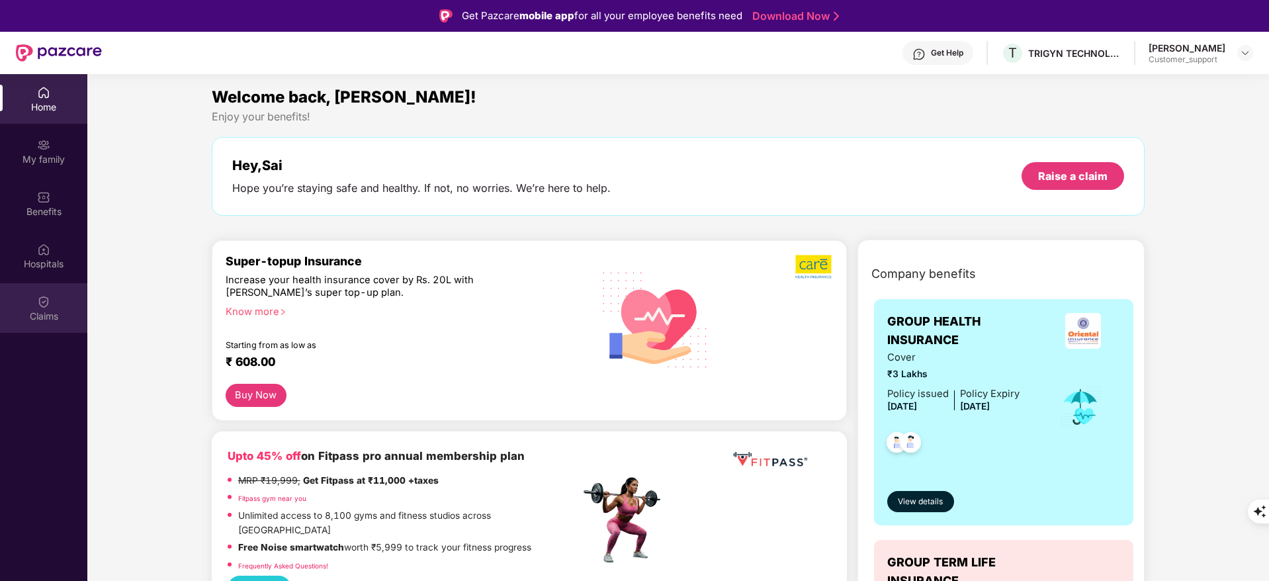
click at [39, 294] on div at bounding box center [43, 300] width 13 height 13
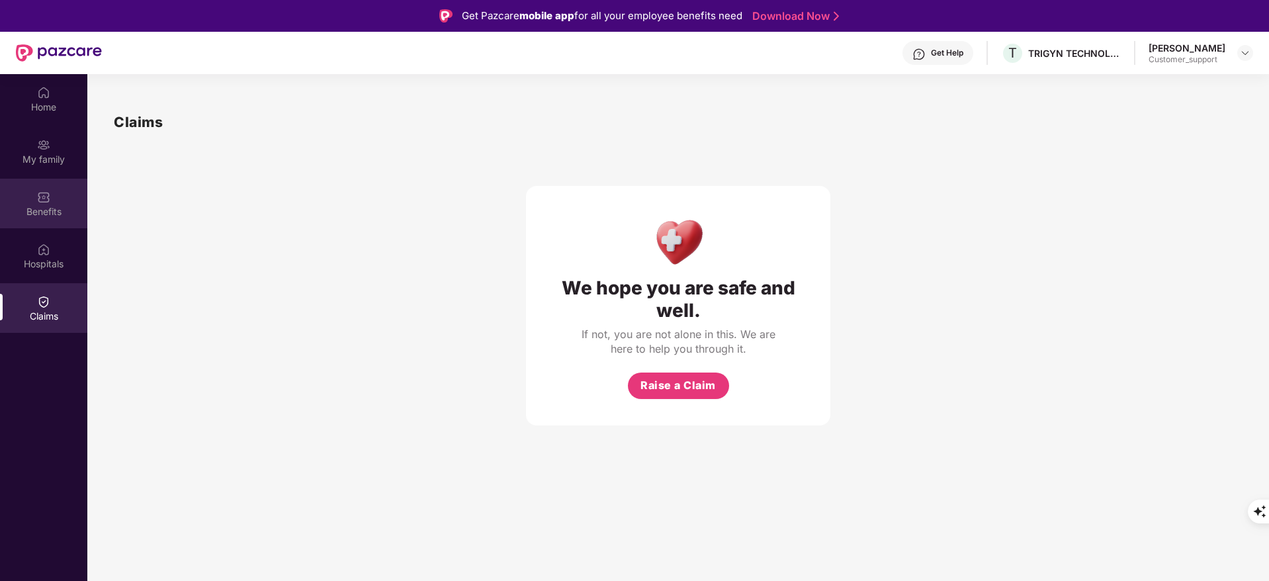
click at [44, 195] on img at bounding box center [43, 197] width 13 height 13
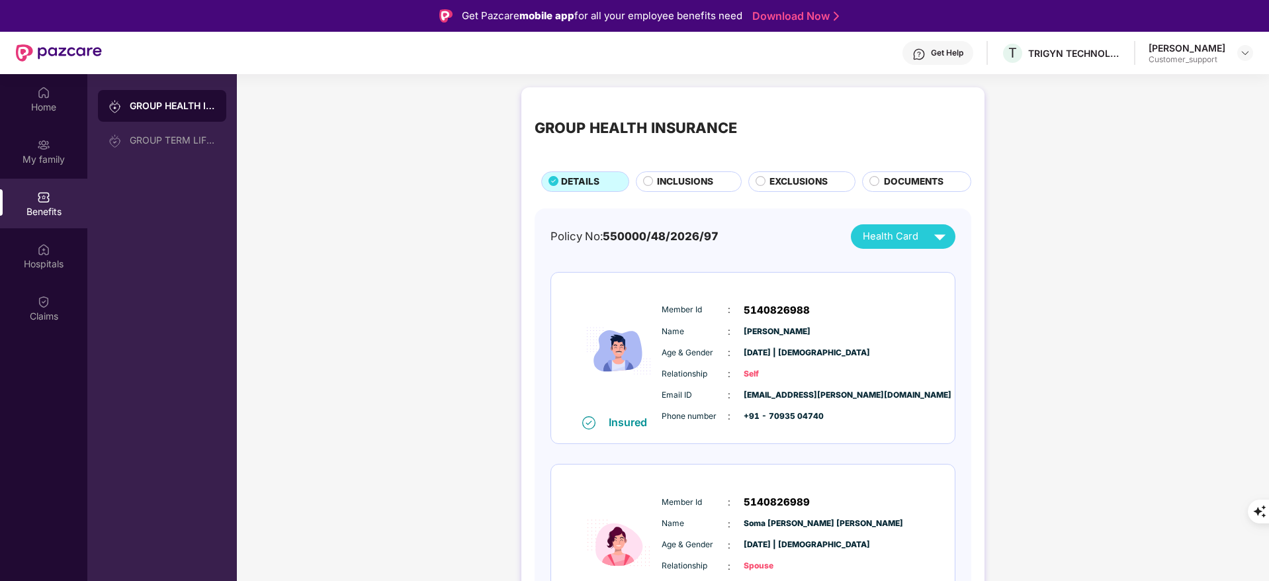
click at [687, 184] on span "INCLUSIONS" at bounding box center [685, 182] width 56 height 15
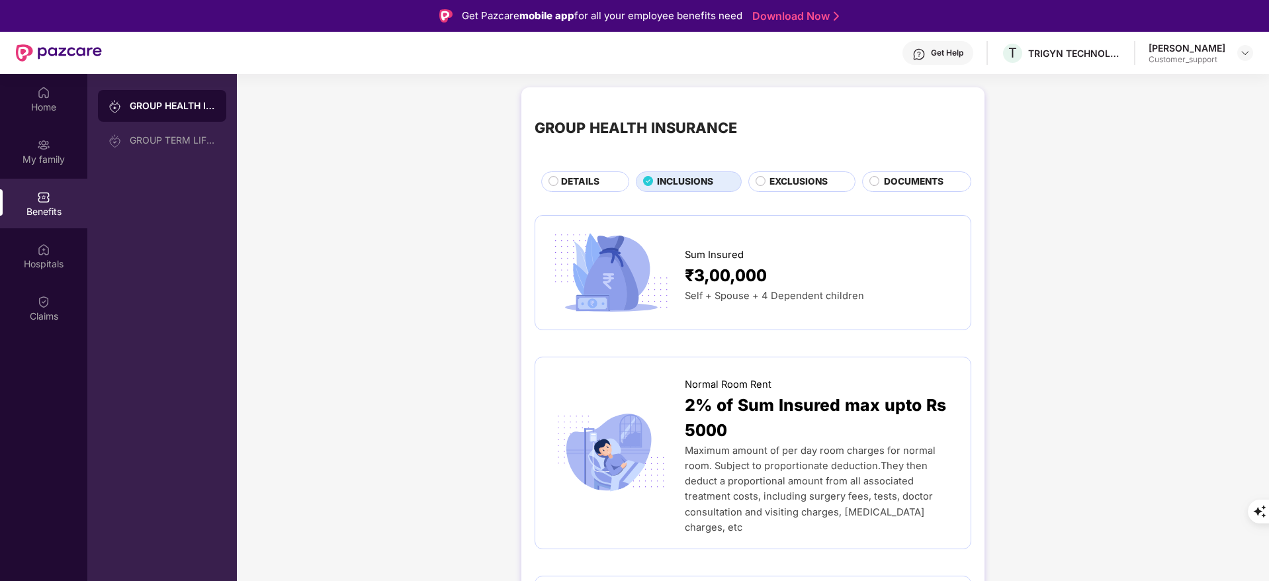
click at [579, 185] on span "DETAILS" at bounding box center [580, 182] width 38 height 15
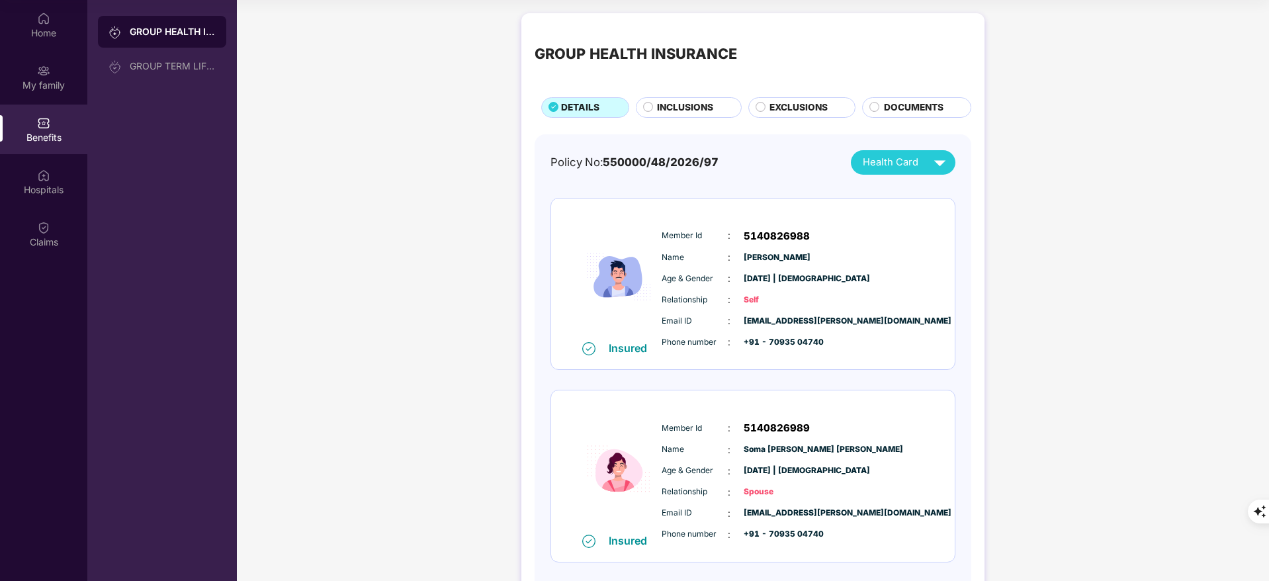
click at [699, 98] on div "INCLUSIONS" at bounding box center [689, 107] width 106 height 21
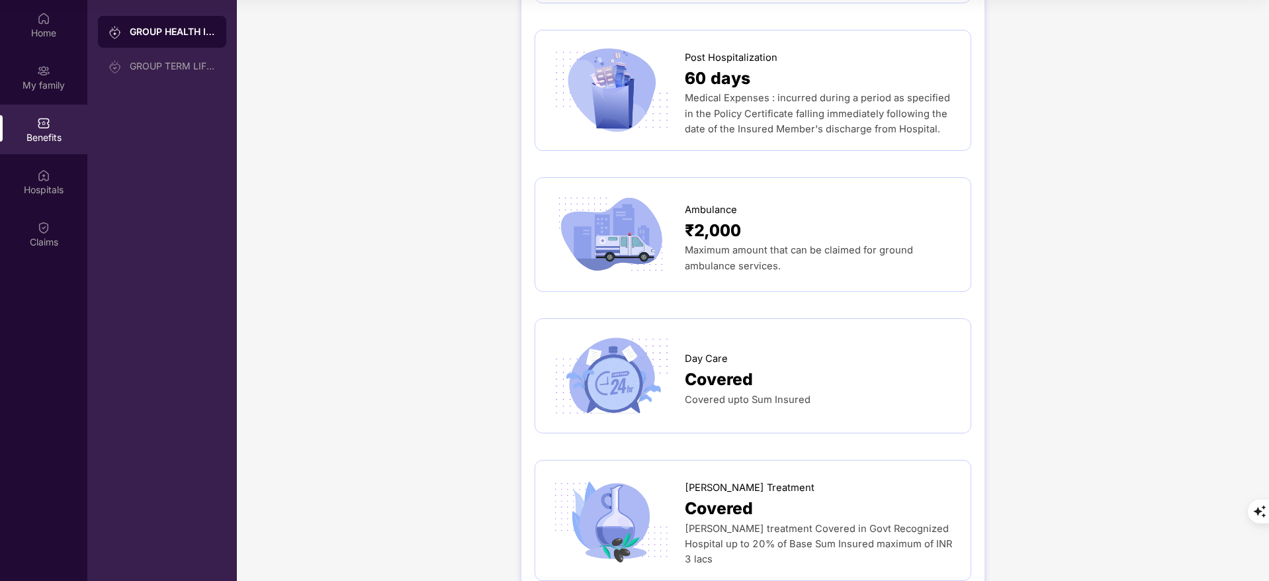
scroll to position [1129, 0]
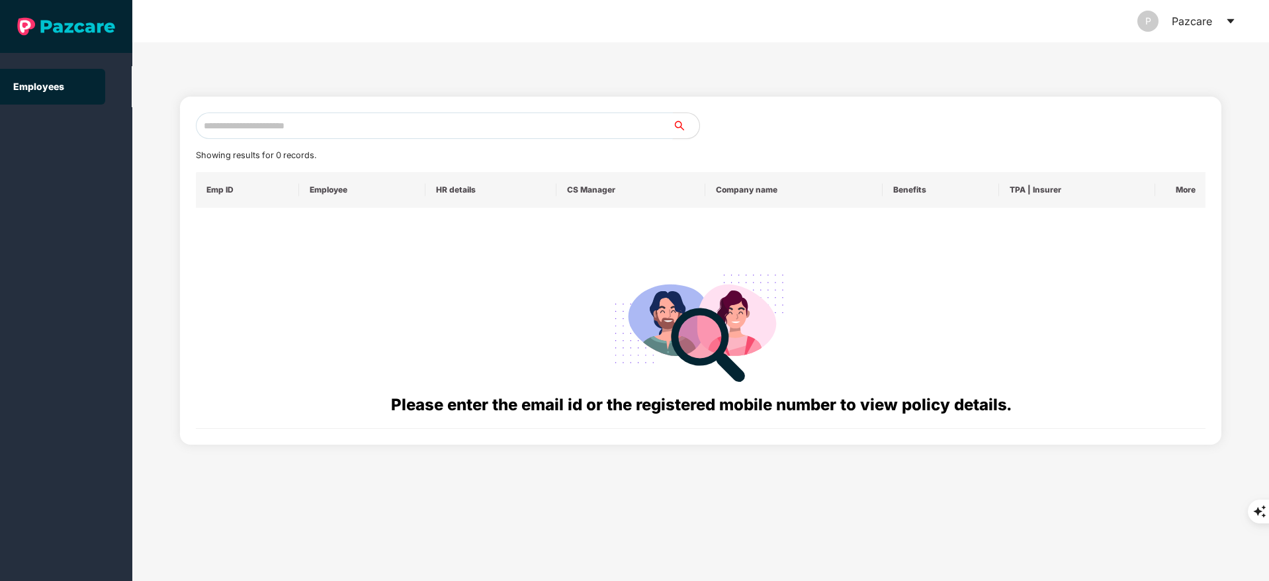
click at [232, 122] on input "text" at bounding box center [434, 125] width 477 height 26
paste input "**********"
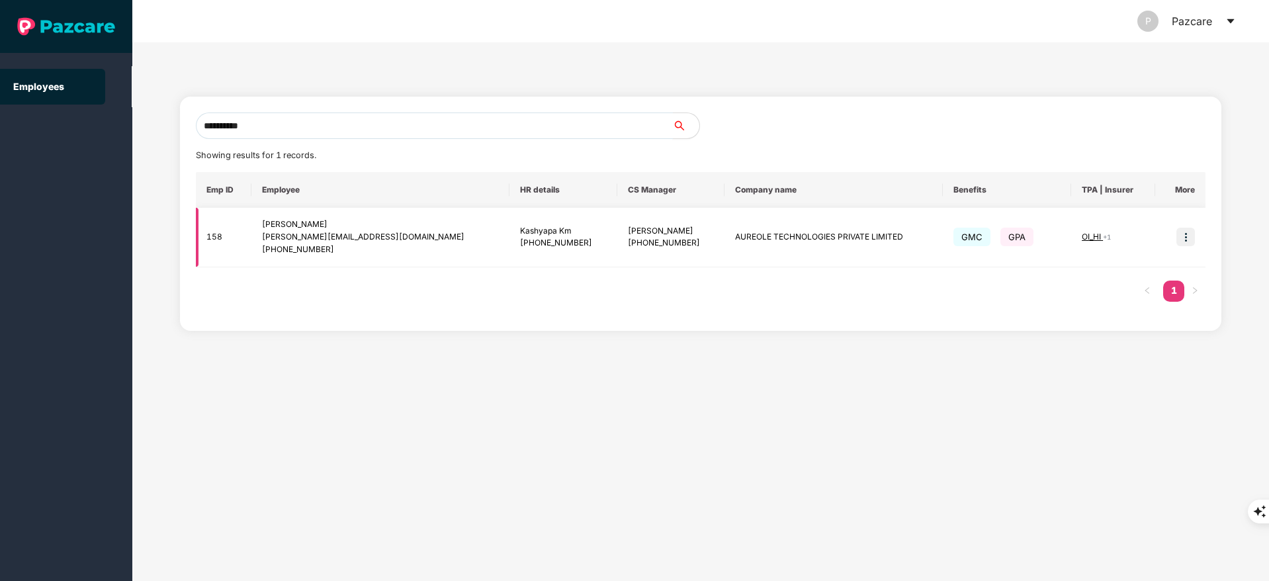
type input "**********"
click at [1176, 236] on img at bounding box center [1185, 237] width 19 height 19
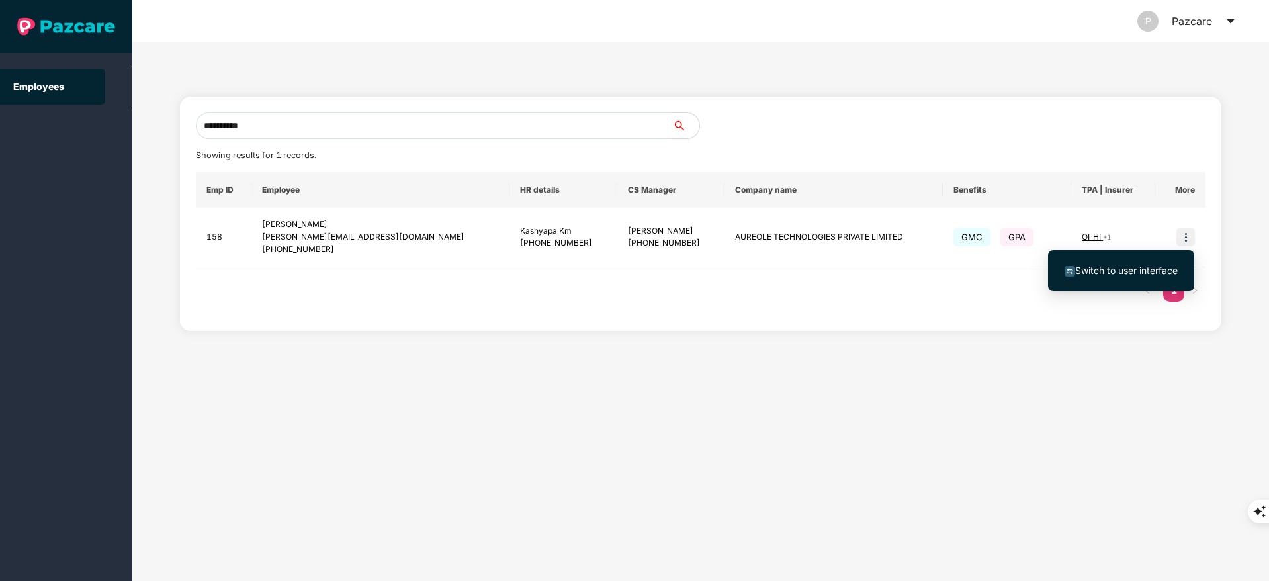
click at [1127, 273] on span "Switch to user interface" at bounding box center [1126, 270] width 103 height 11
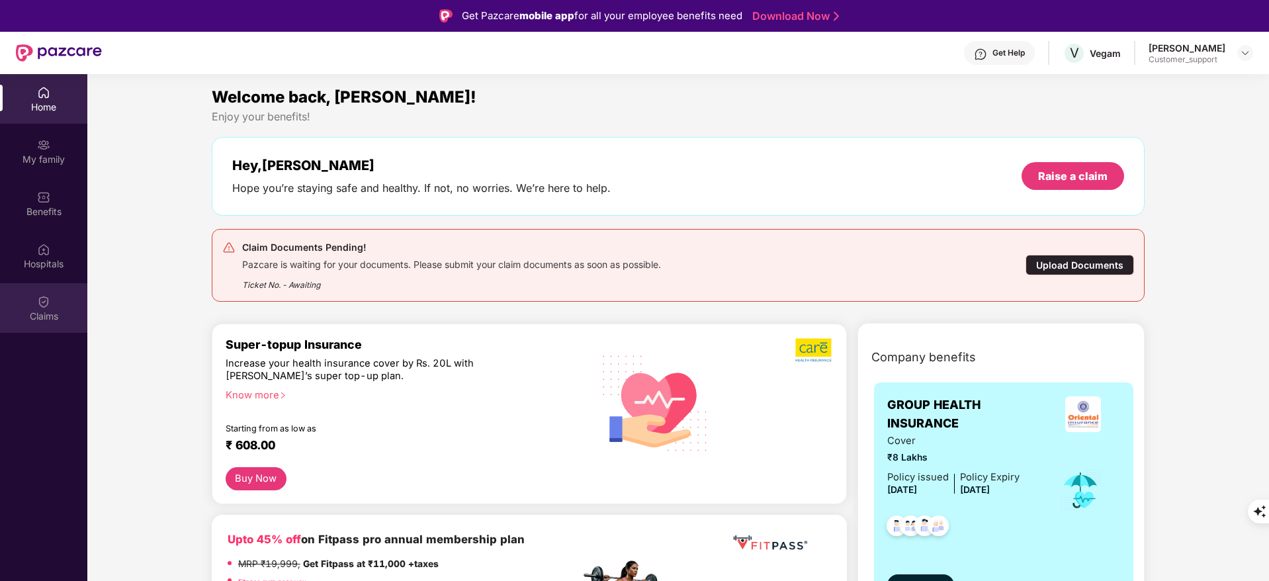
click at [44, 317] on div "Claims" at bounding box center [43, 316] width 87 height 13
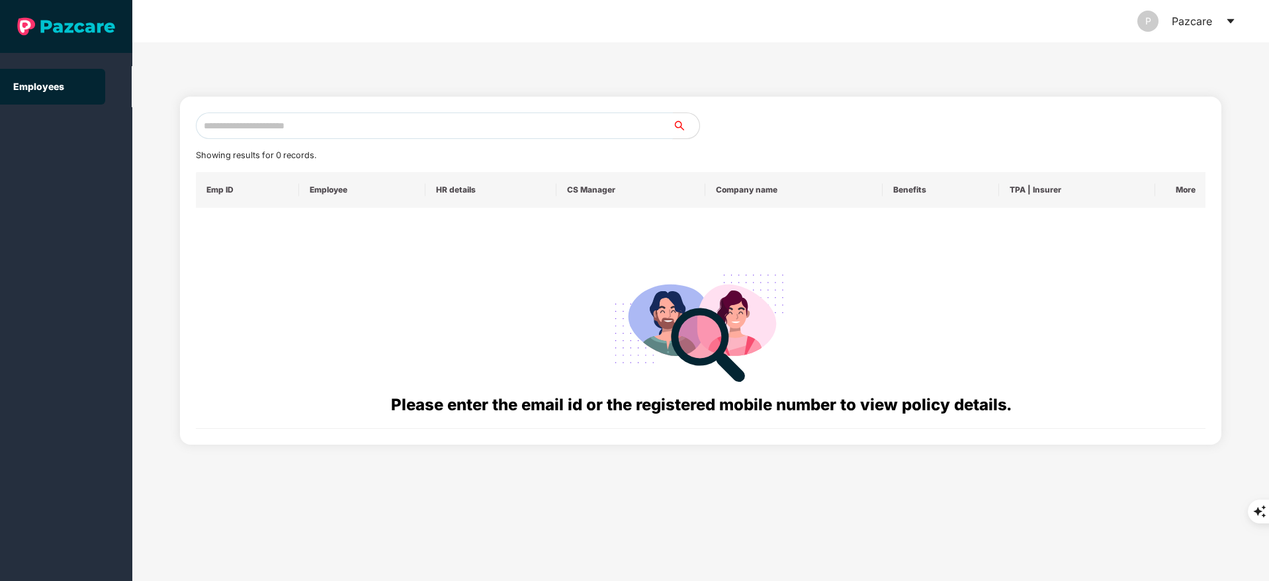
click at [296, 116] on input "text" at bounding box center [434, 125] width 477 height 26
paste input "**********"
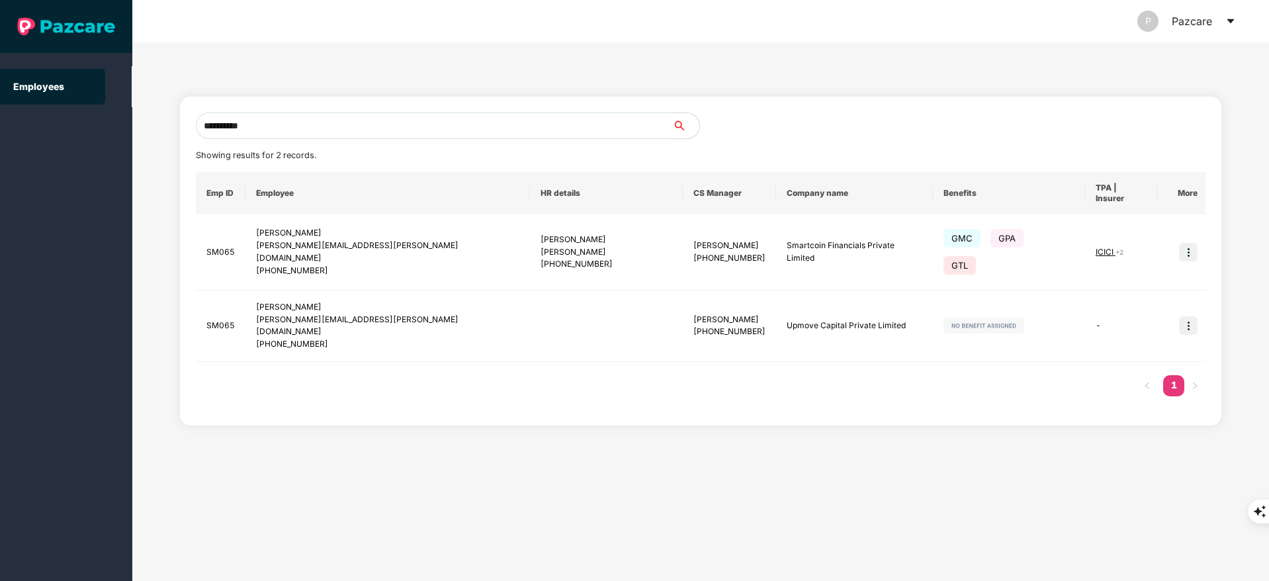
type input "**********"
click at [1184, 243] on img at bounding box center [1188, 252] width 19 height 19
click at [1117, 270] on span "Switch to user interface" at bounding box center [1126, 270] width 103 height 11
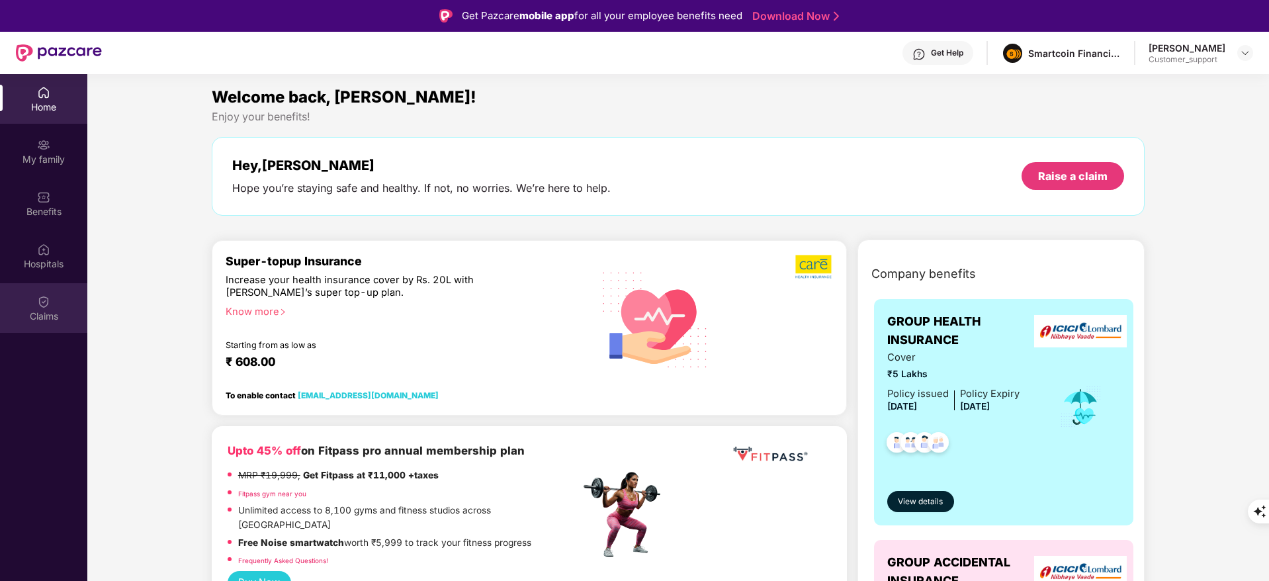
click at [52, 311] on div "Claims" at bounding box center [43, 316] width 87 height 13
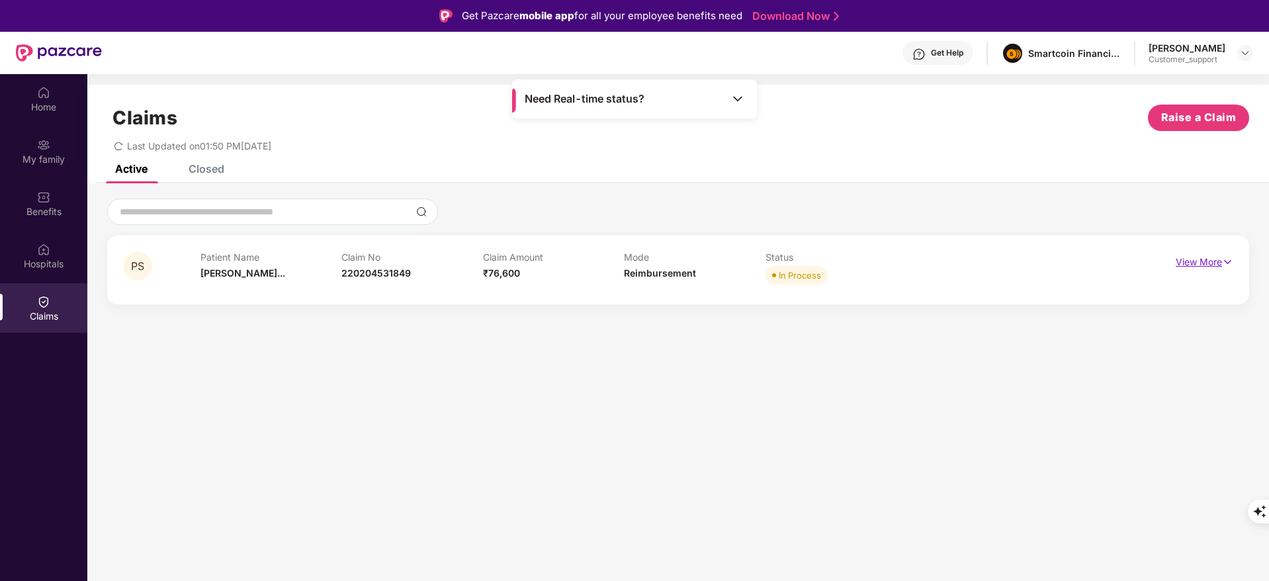
click at [1209, 257] on p "View More" at bounding box center [1205, 260] width 58 height 18
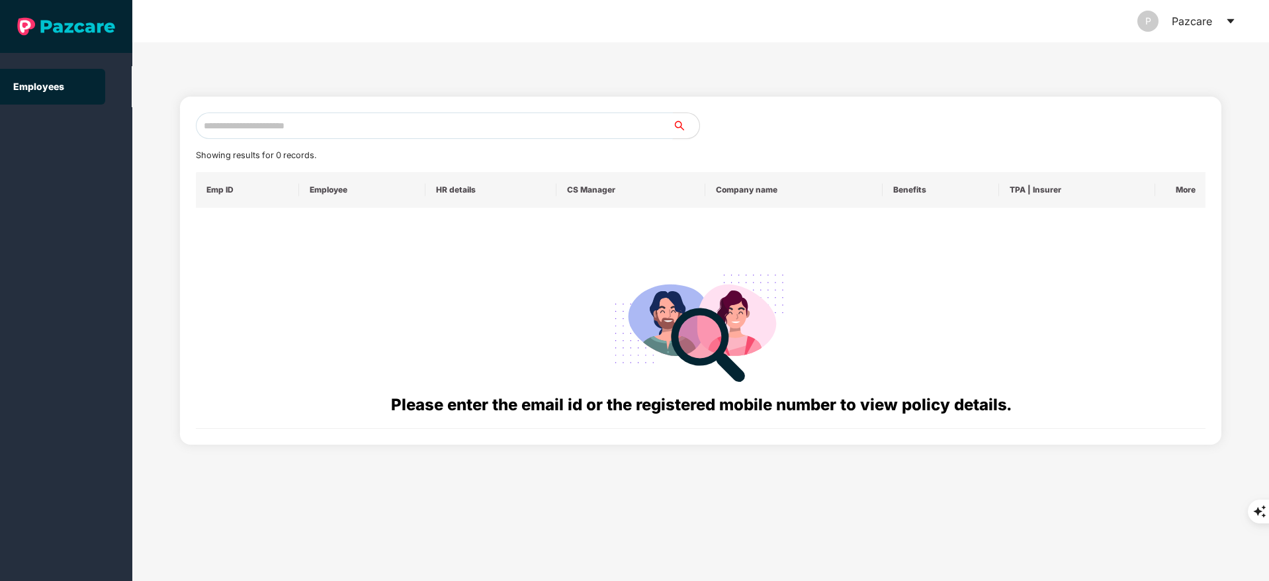
click at [262, 118] on input "text" at bounding box center [434, 125] width 477 height 26
paste input "**********"
type input "*"
paste input "**********"
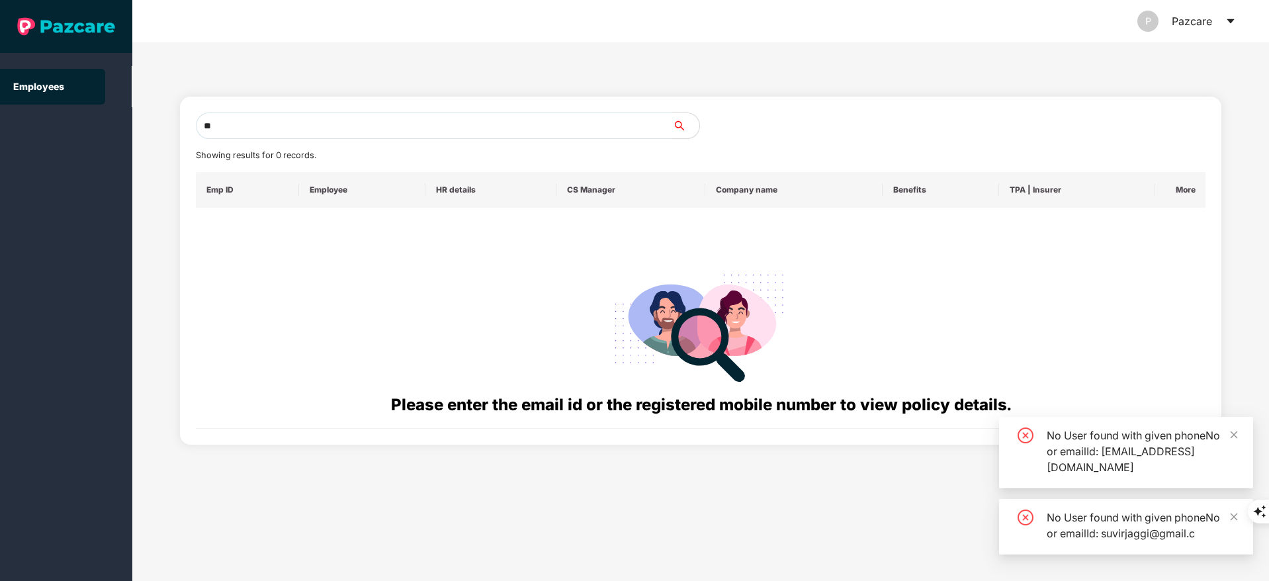
type input "*"
paste input "**********"
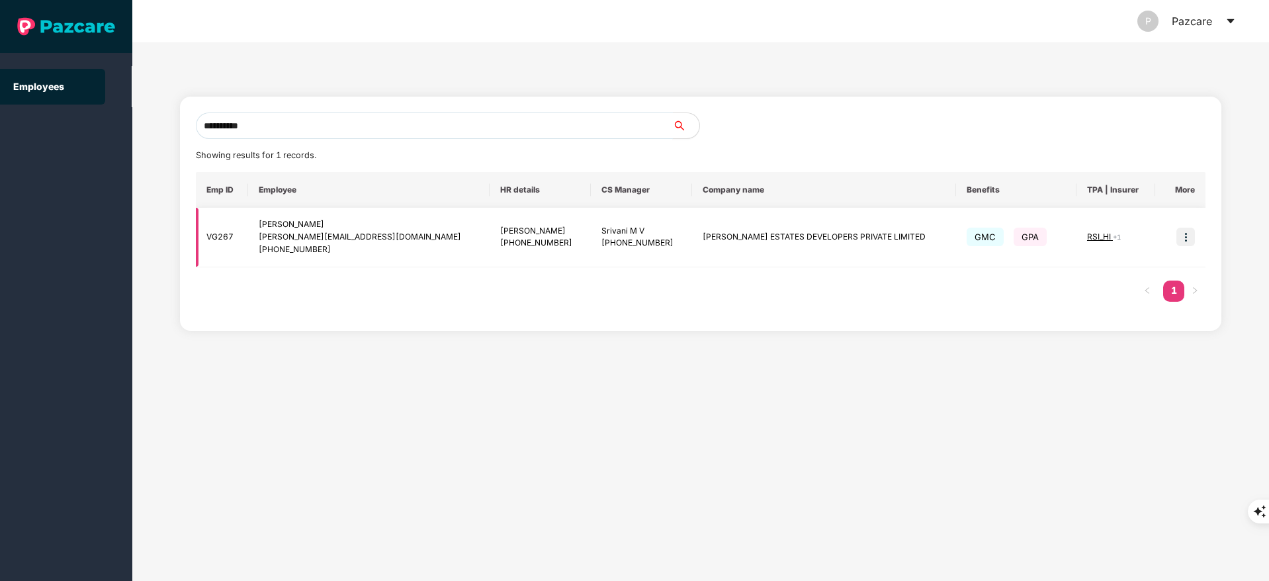
type input "**********"
click at [1186, 232] on img at bounding box center [1185, 237] width 19 height 19
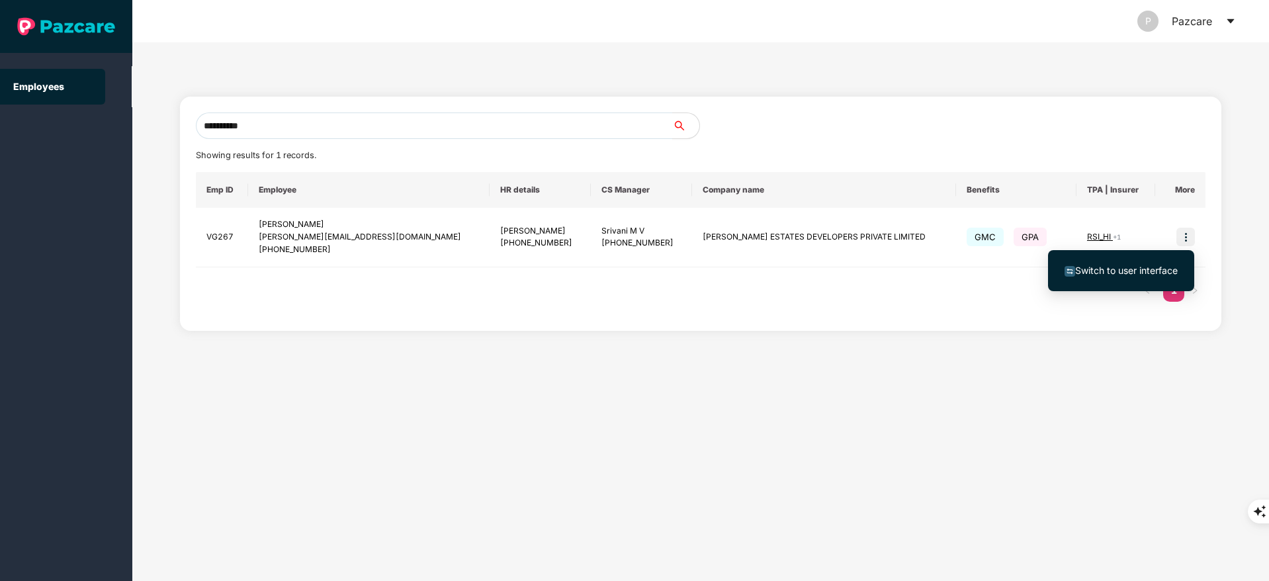
click at [1127, 266] on span "Switch to user interface" at bounding box center [1126, 270] width 103 height 11
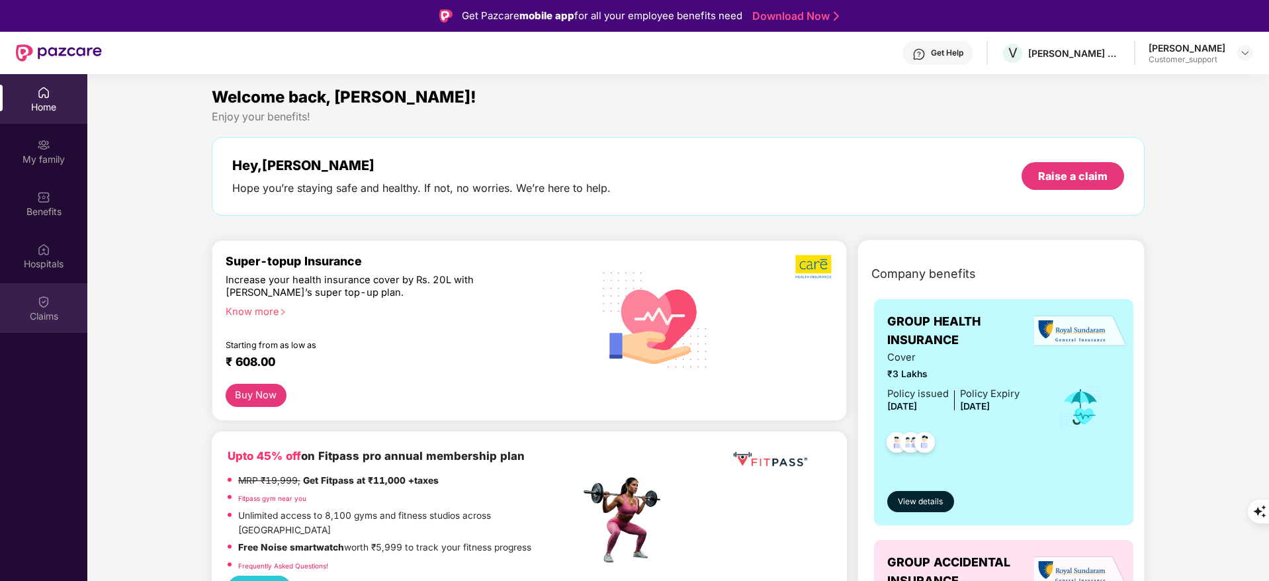
click at [36, 297] on div "Claims" at bounding box center [43, 308] width 87 height 50
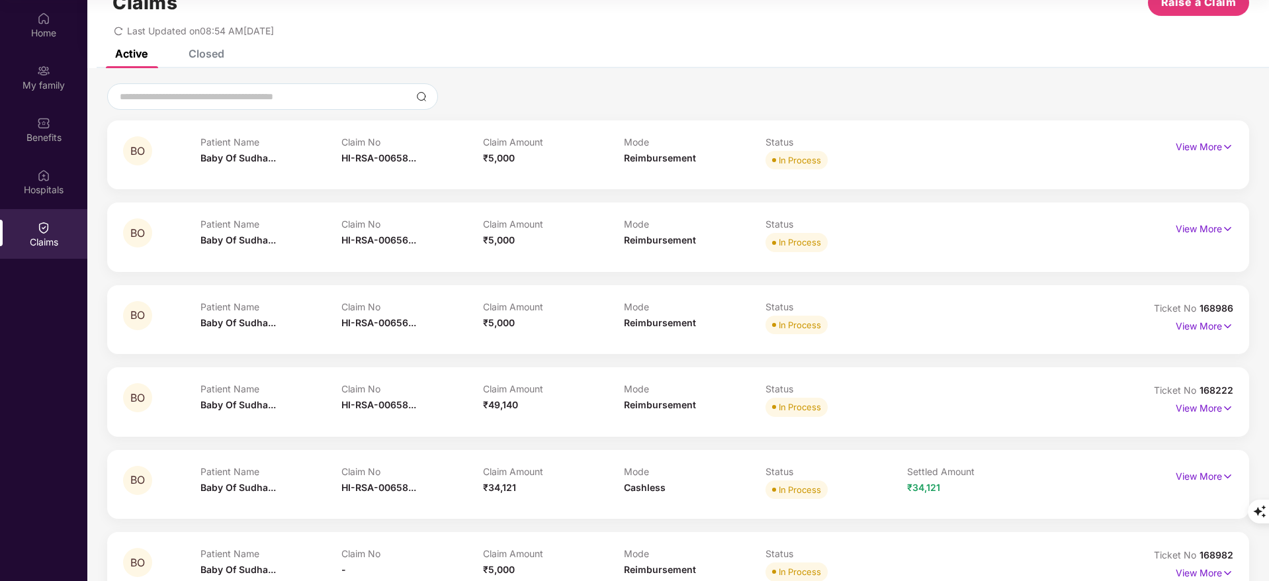
scroll to position [42, 0]
drag, startPoint x: 1199, startPoint y: 383, endPoint x: 1236, endPoint y: 383, distance: 37.7
click at [1236, 383] on div "BO Patient Name Baby Of Sudha... Claim No HI-RSA-00658... Claim Amount ₹49,140 …" at bounding box center [678, 401] width 1142 height 69
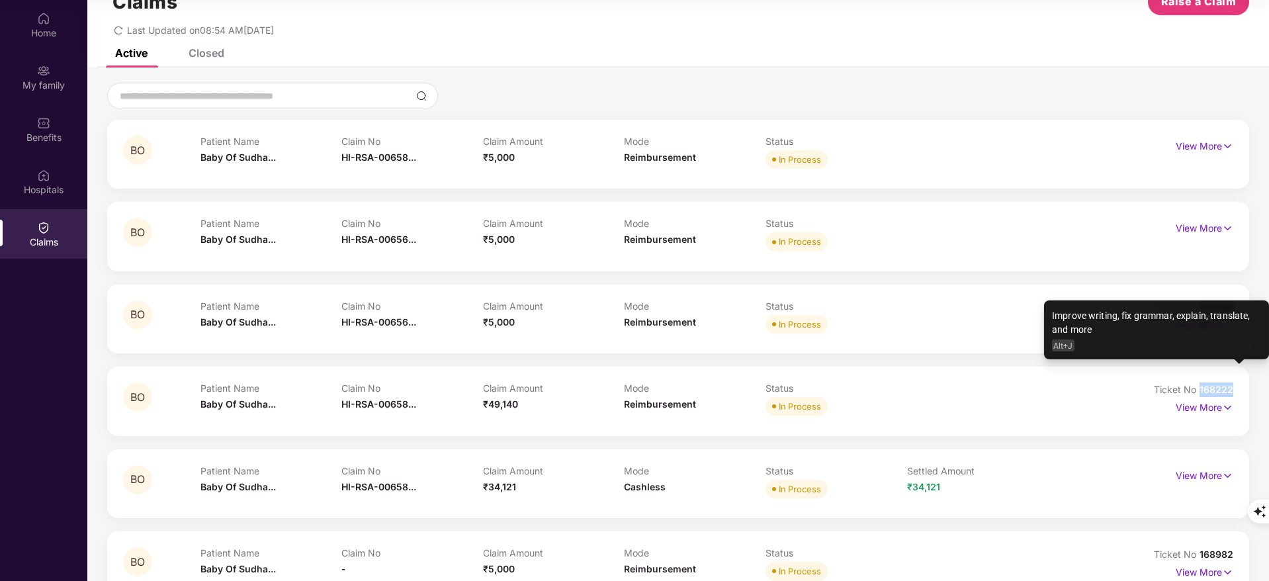
copy span "168222"
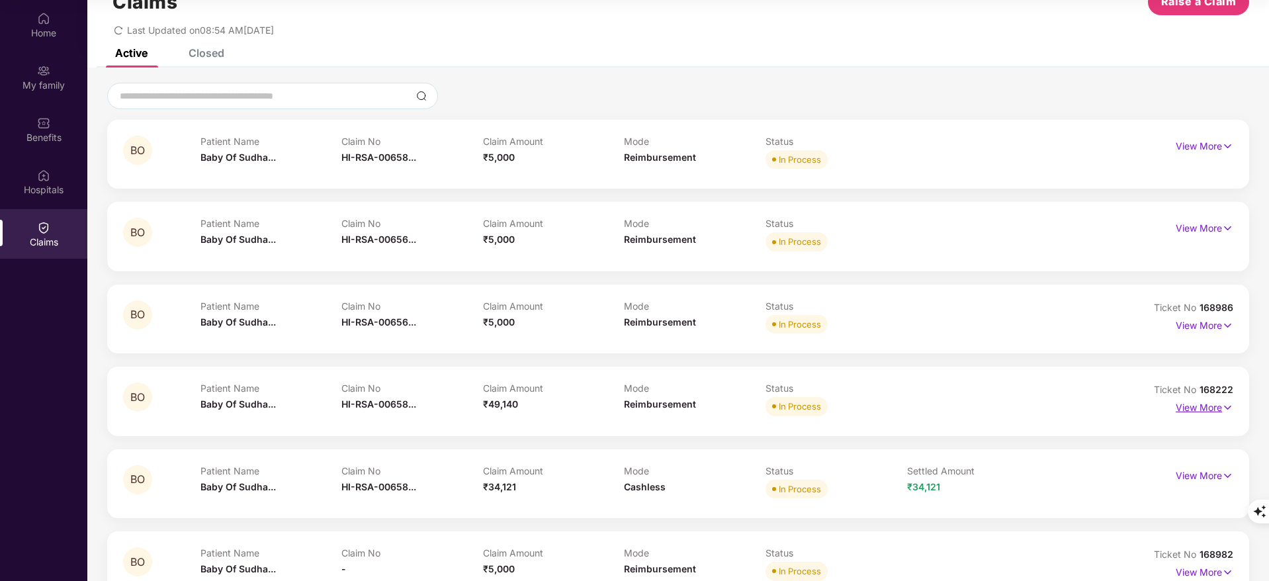
click at [1207, 412] on p "View More" at bounding box center [1205, 406] width 58 height 18
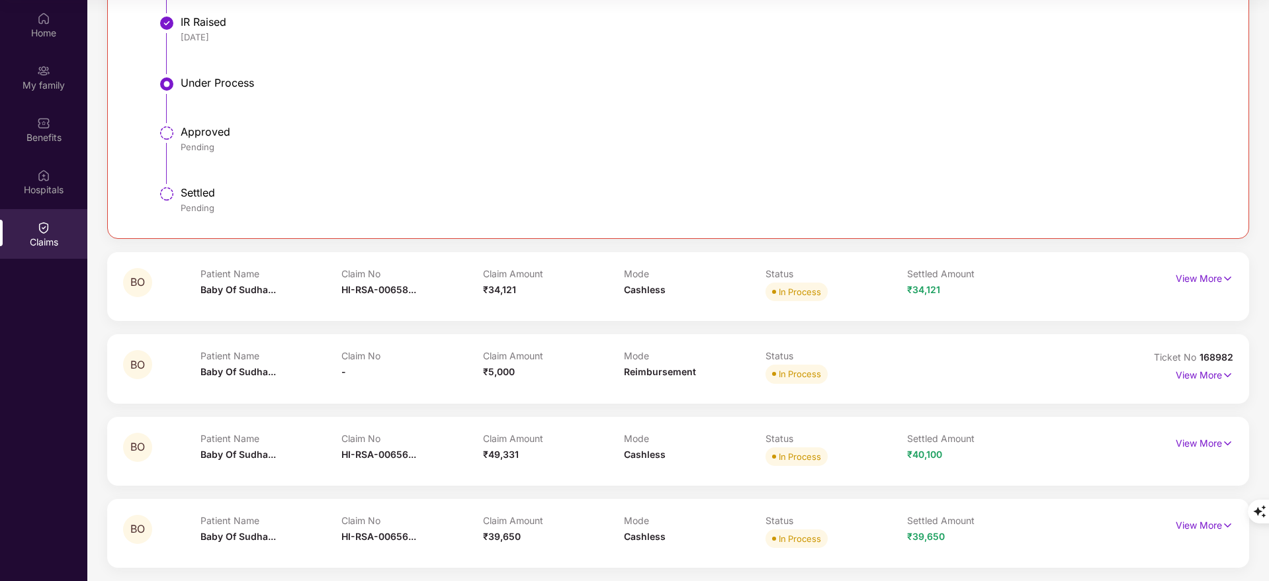
scroll to position [859, 0]
click at [1207, 378] on p "View More" at bounding box center [1205, 374] width 58 height 18
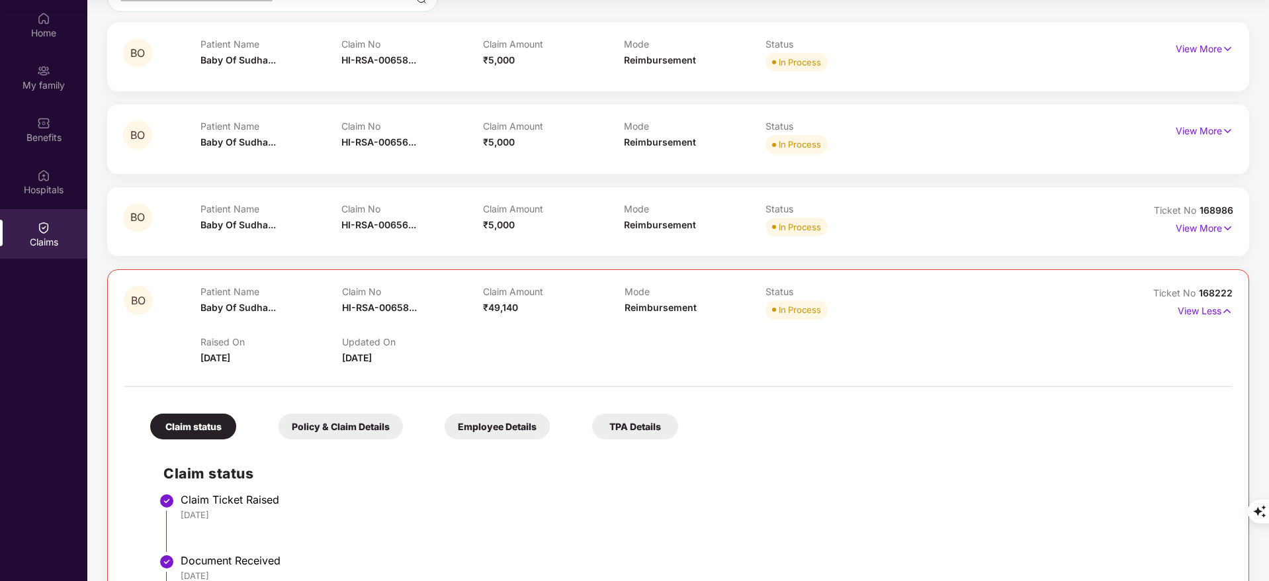
scroll to position [69, 0]
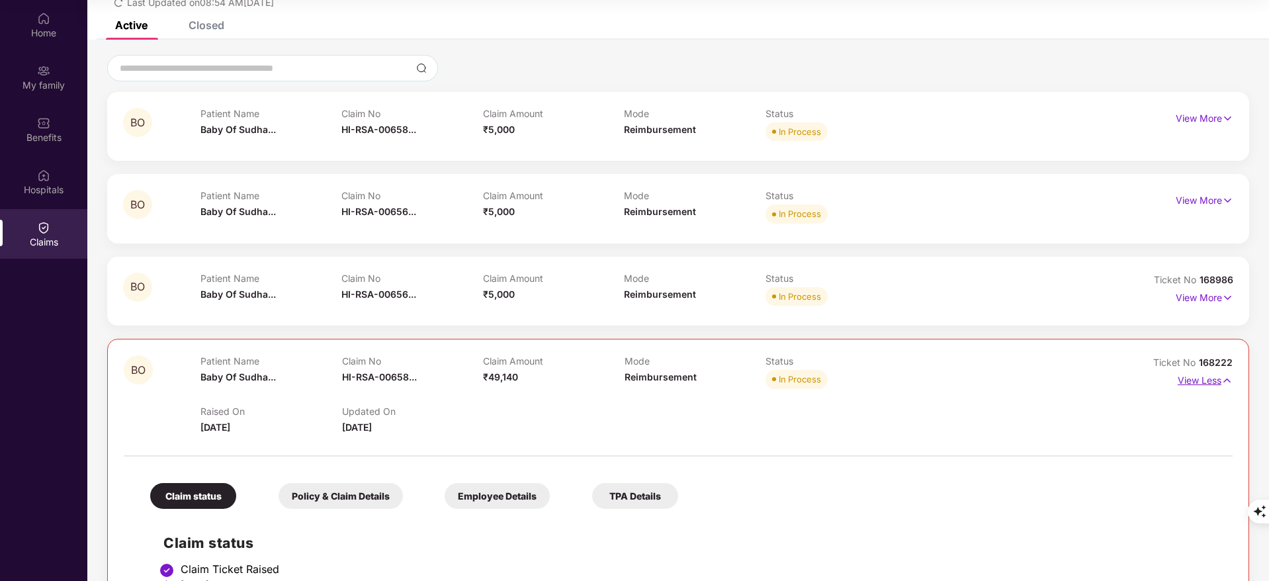
click at [1197, 382] on p "View Less" at bounding box center [1205, 379] width 55 height 18
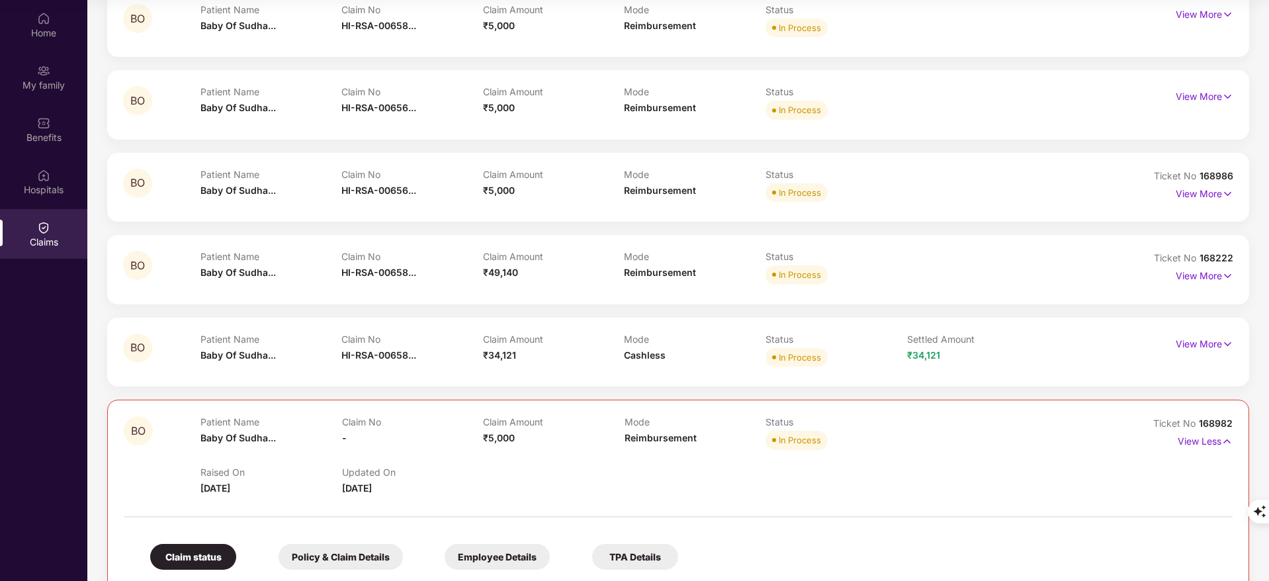
scroll to position [175, 0]
click at [1207, 433] on p "View Less" at bounding box center [1205, 438] width 55 height 18
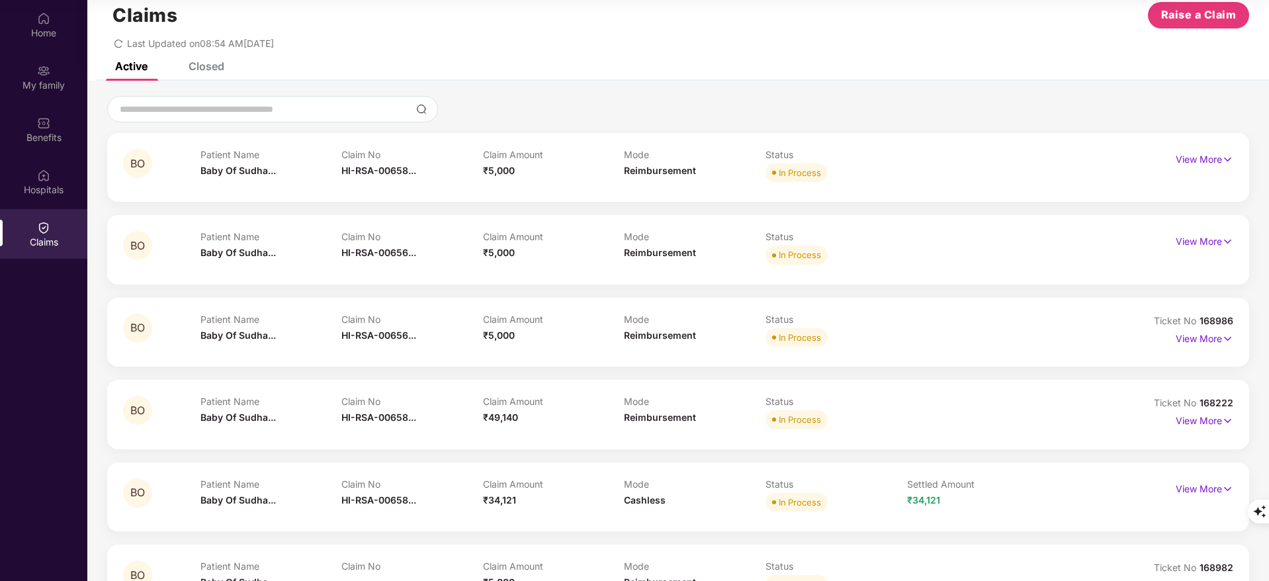
scroll to position [0, 0]
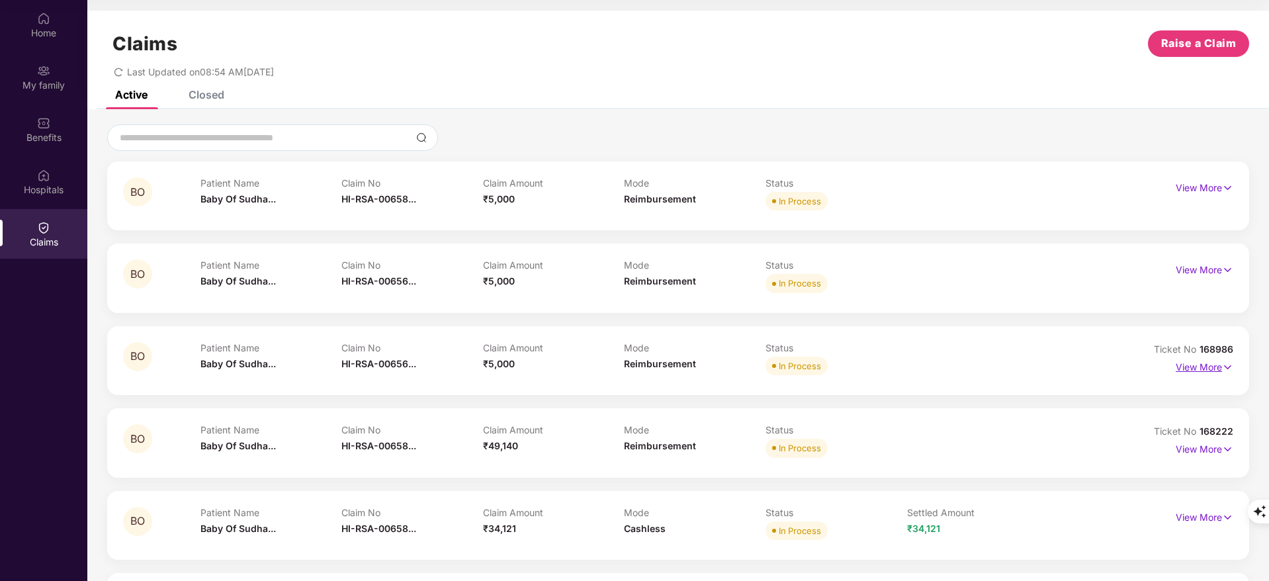
click at [1207, 357] on p "View More" at bounding box center [1205, 366] width 58 height 18
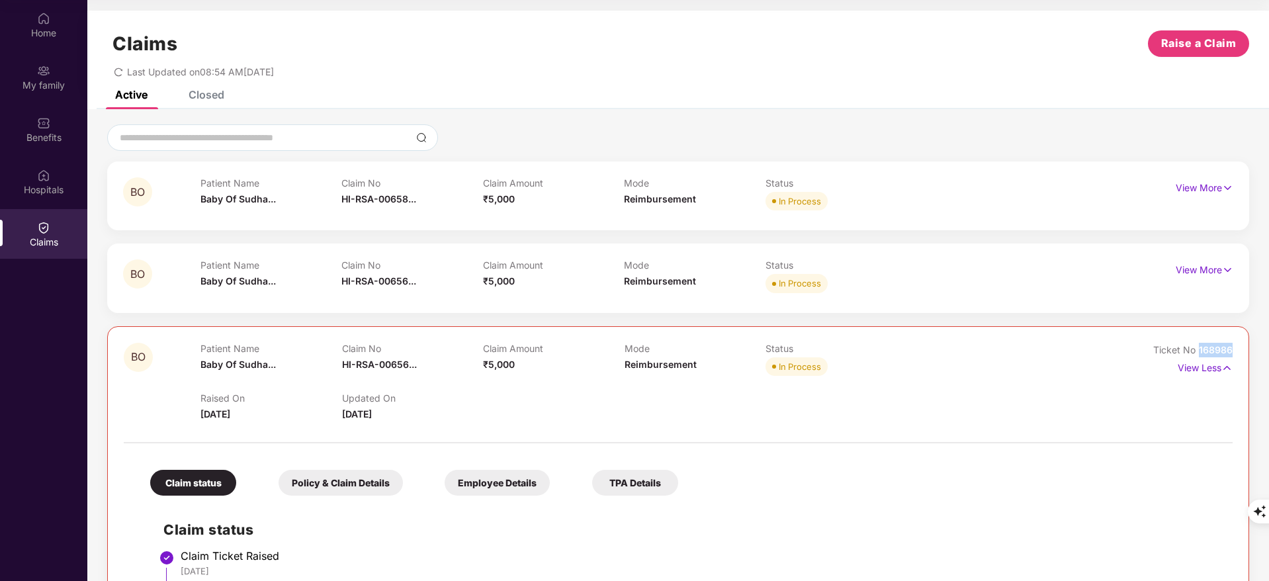
drag, startPoint x: 1195, startPoint y: 346, endPoint x: 1238, endPoint y: 352, distance: 42.8
copy span "168986"
click at [1190, 367] on p "View Less" at bounding box center [1205, 366] width 55 height 18
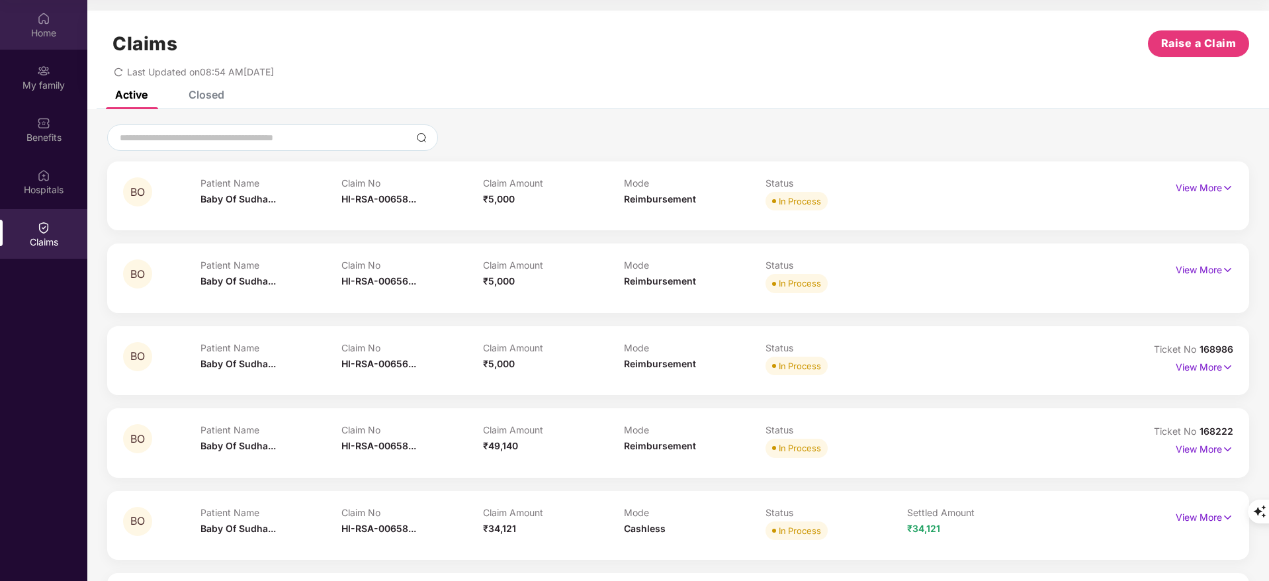
click at [49, 41] on div "Home" at bounding box center [43, 25] width 87 height 50
